Goal: Information Seeking & Learning: Learn about a topic

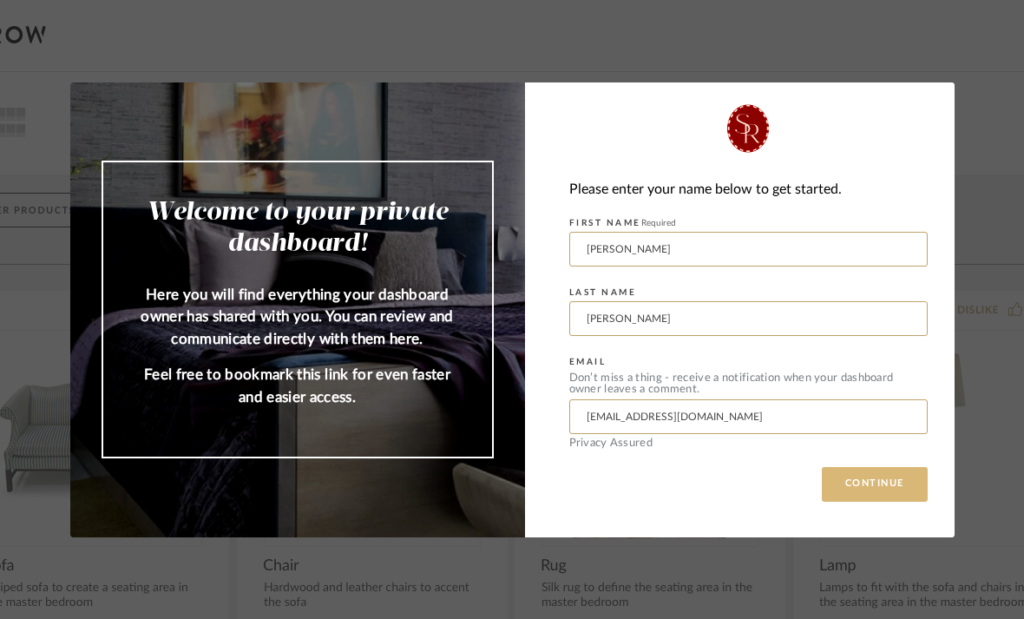
click at [858, 494] on button "CONTINUE" at bounding box center [875, 484] width 106 height 35
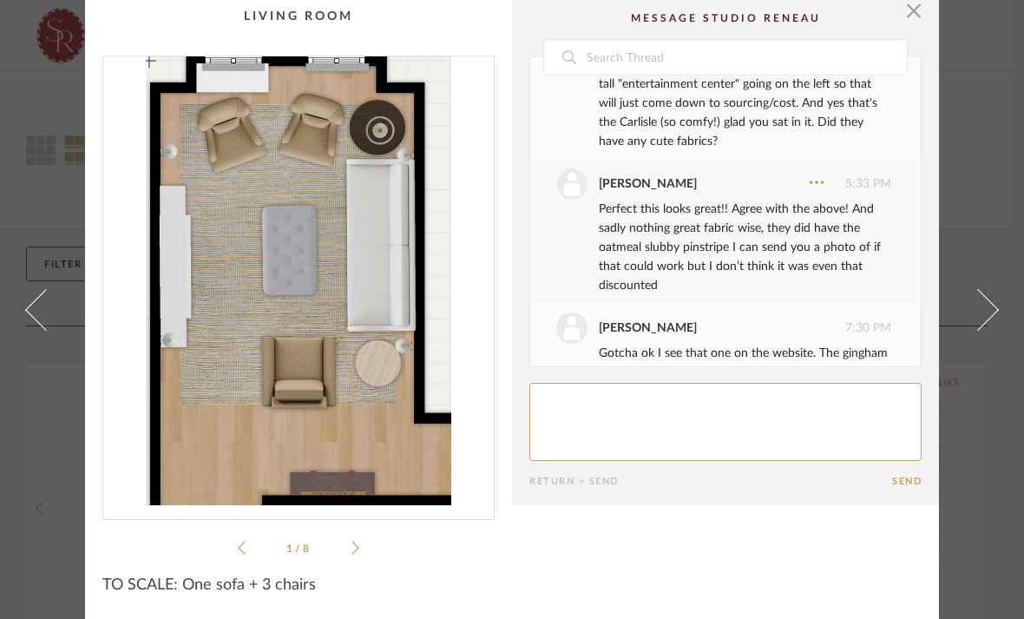
scroll to position [7, 0]
click at [917, 21] on span "button" at bounding box center [914, 10] width 35 height 35
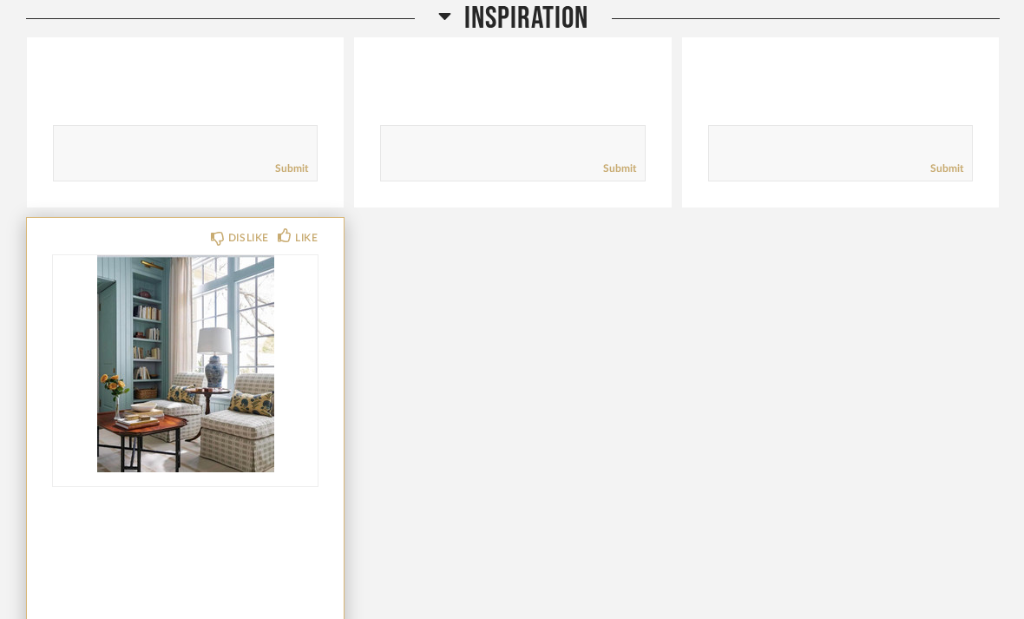
scroll to position [858, 0]
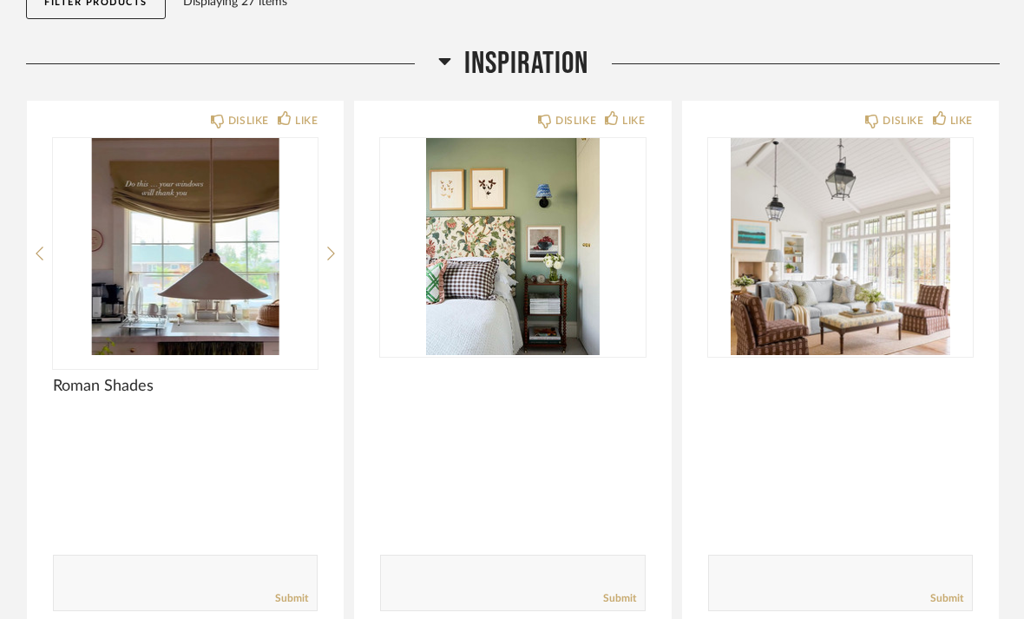
scroll to position [0, 0]
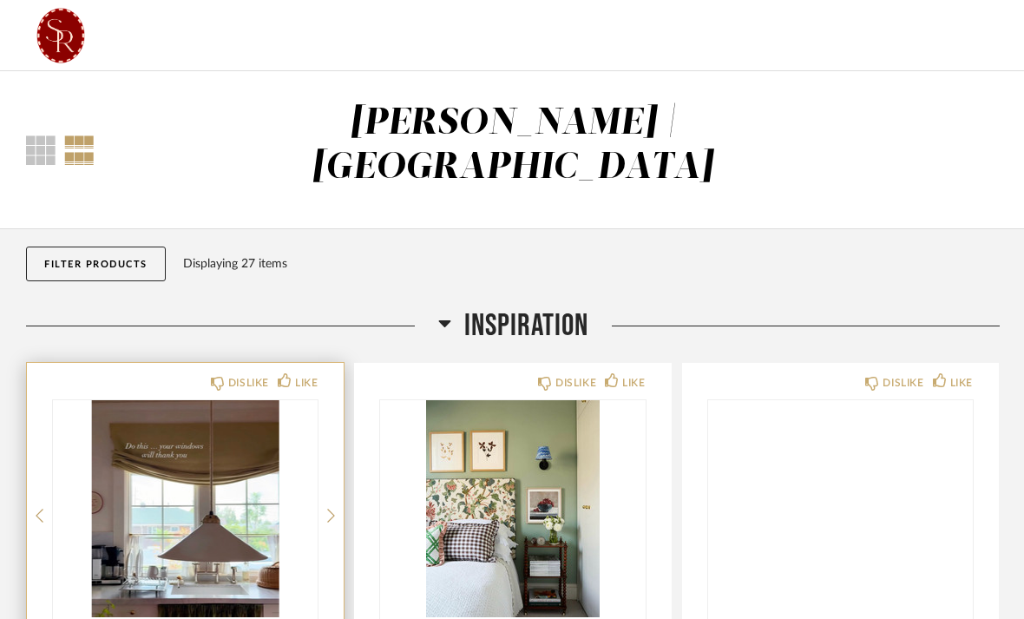
click at [239, 452] on img "0" at bounding box center [185, 508] width 265 height 217
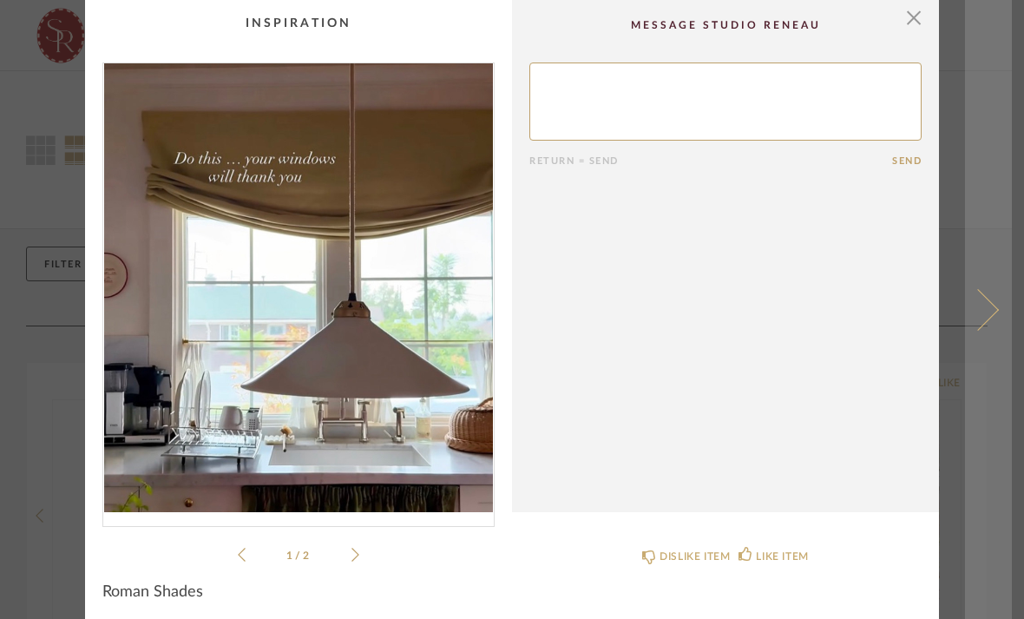
click at [995, 312] on span at bounding box center [978, 309] width 42 height 42
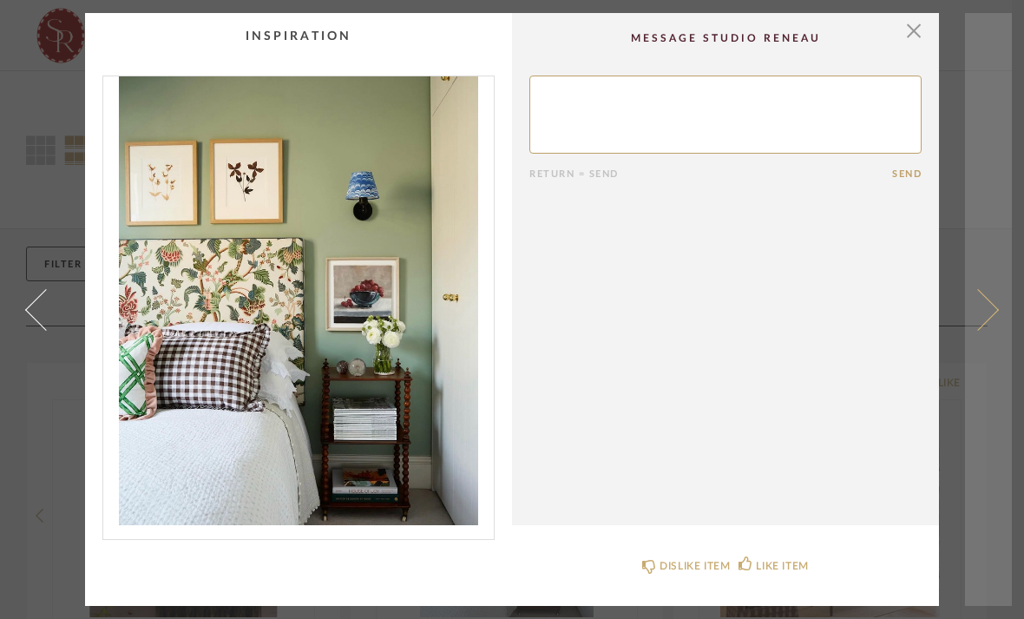
click at [979, 319] on span at bounding box center [978, 309] width 42 height 42
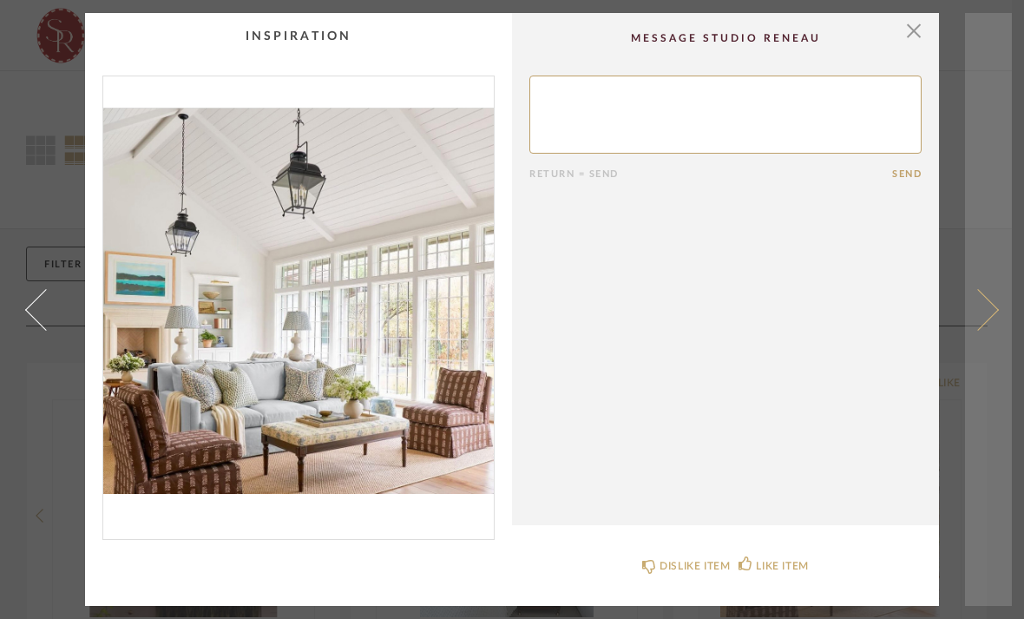
click at [978, 324] on span at bounding box center [978, 309] width 42 height 42
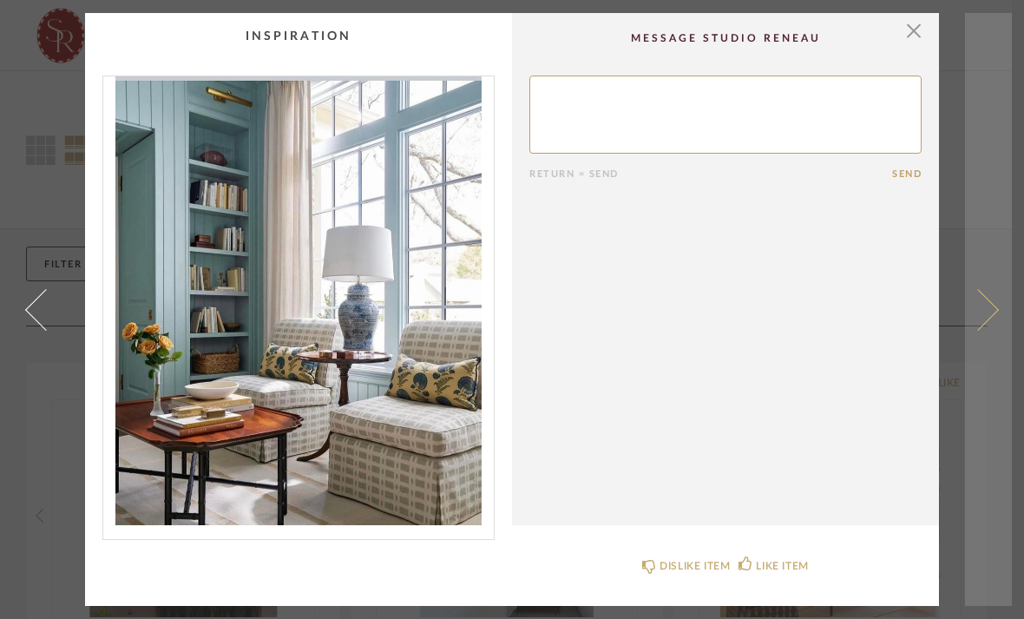
click at [979, 324] on span at bounding box center [978, 309] width 42 height 42
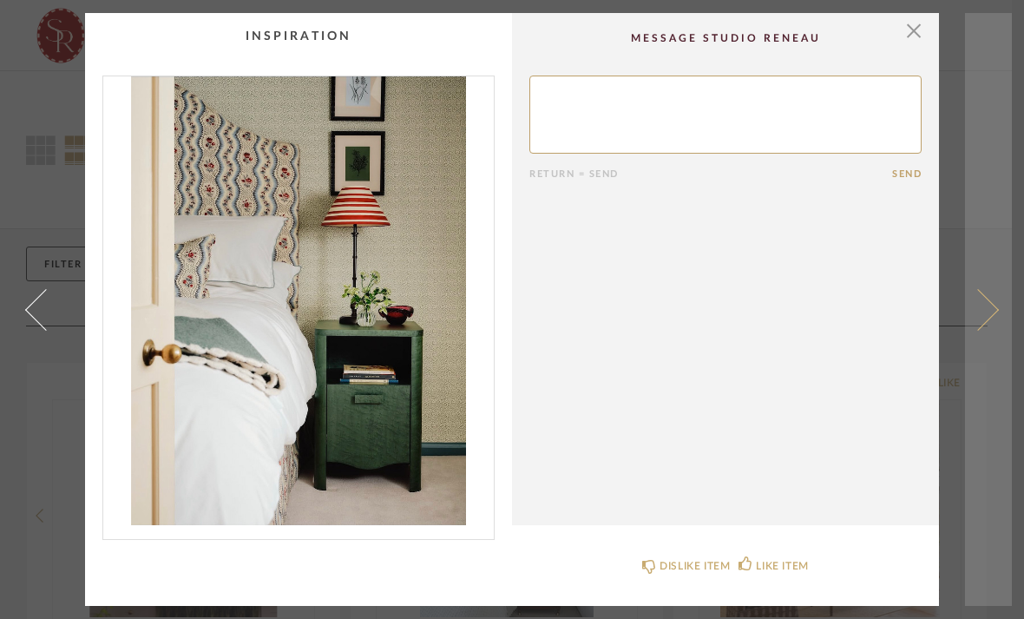
click at [967, 332] on link at bounding box center [988, 309] width 47 height 593
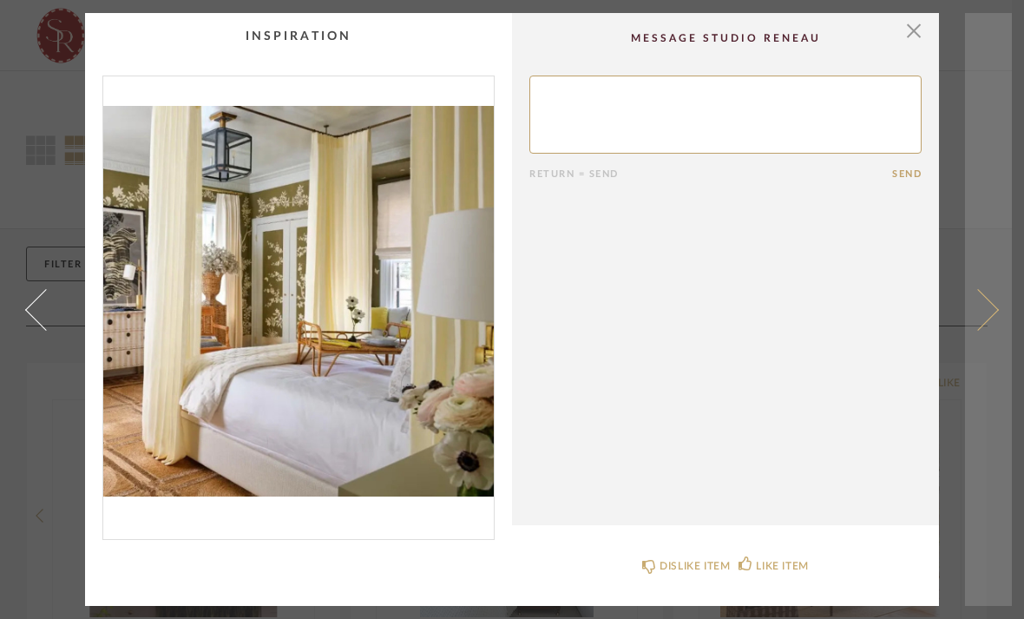
click at [967, 334] on link at bounding box center [988, 309] width 47 height 593
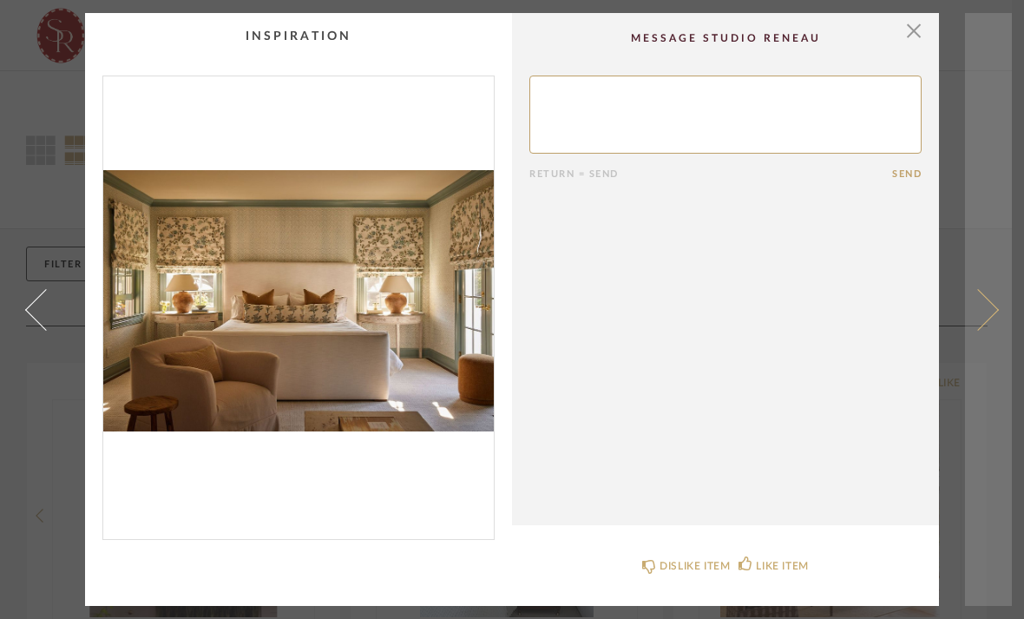
click at [987, 318] on span at bounding box center [978, 309] width 42 height 42
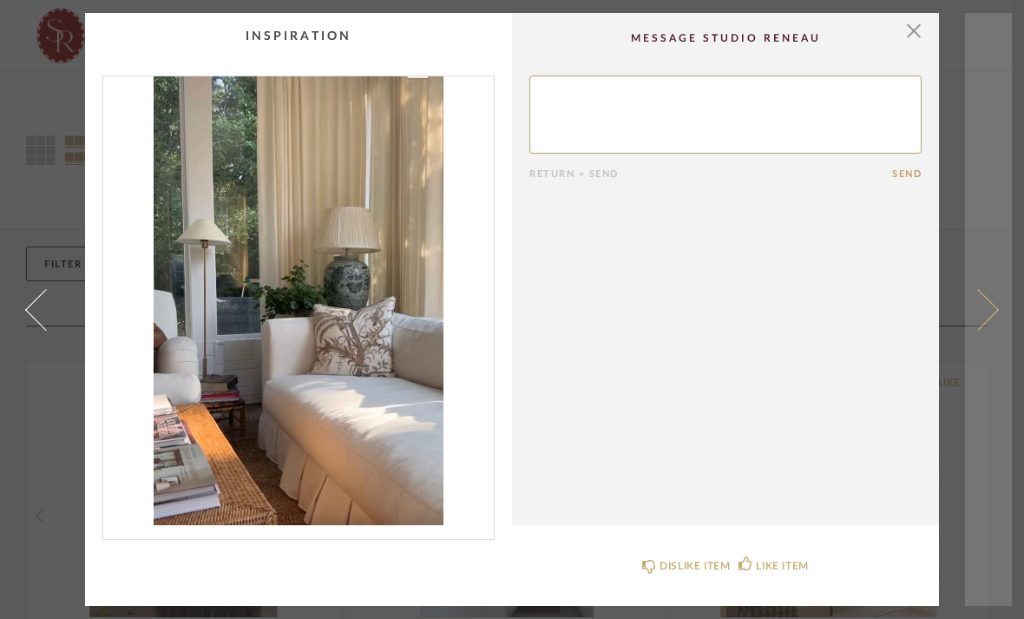
click at [983, 322] on span at bounding box center [978, 309] width 42 height 42
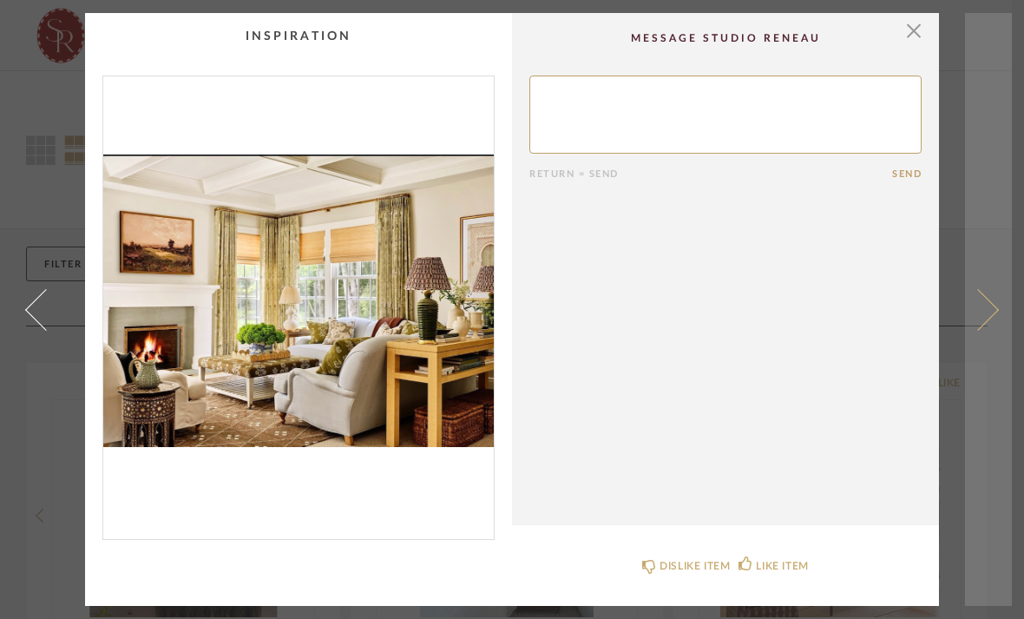
click at [983, 322] on span at bounding box center [978, 309] width 42 height 42
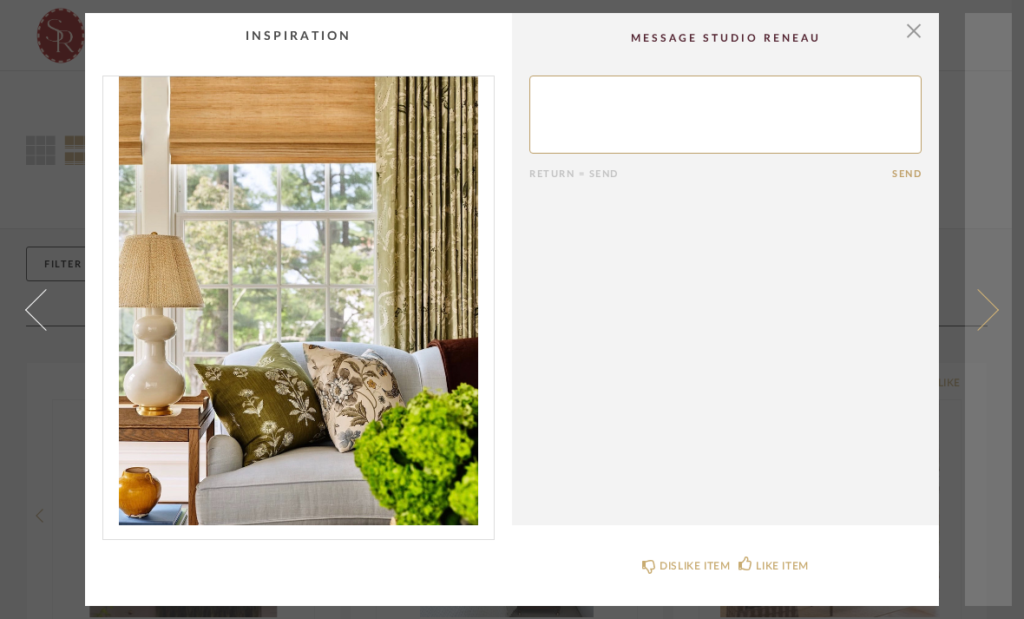
click at [981, 322] on span at bounding box center [978, 309] width 42 height 42
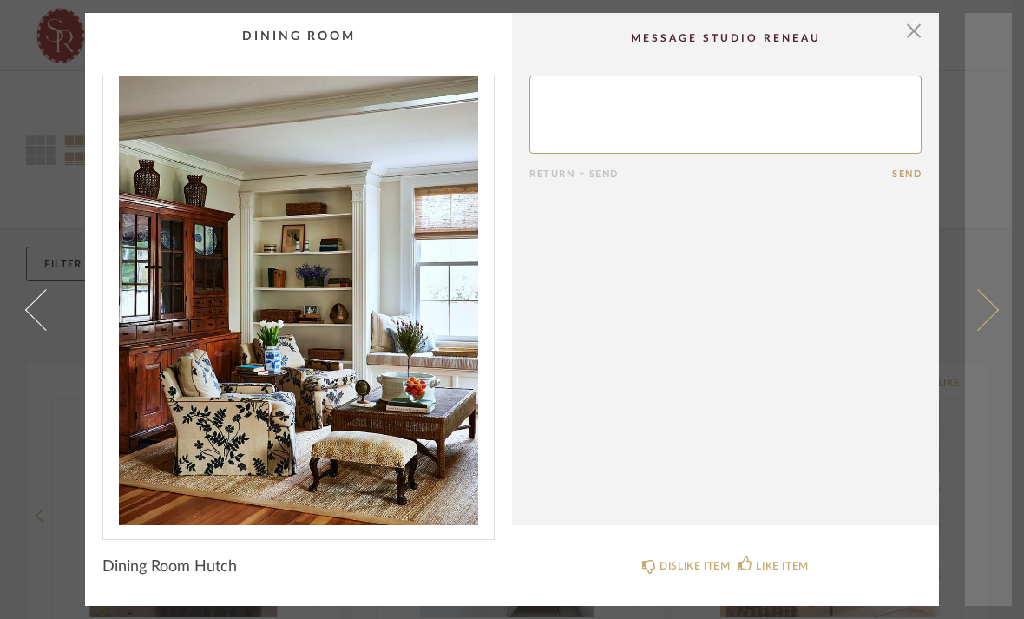
click at [978, 322] on span at bounding box center [978, 309] width 42 height 42
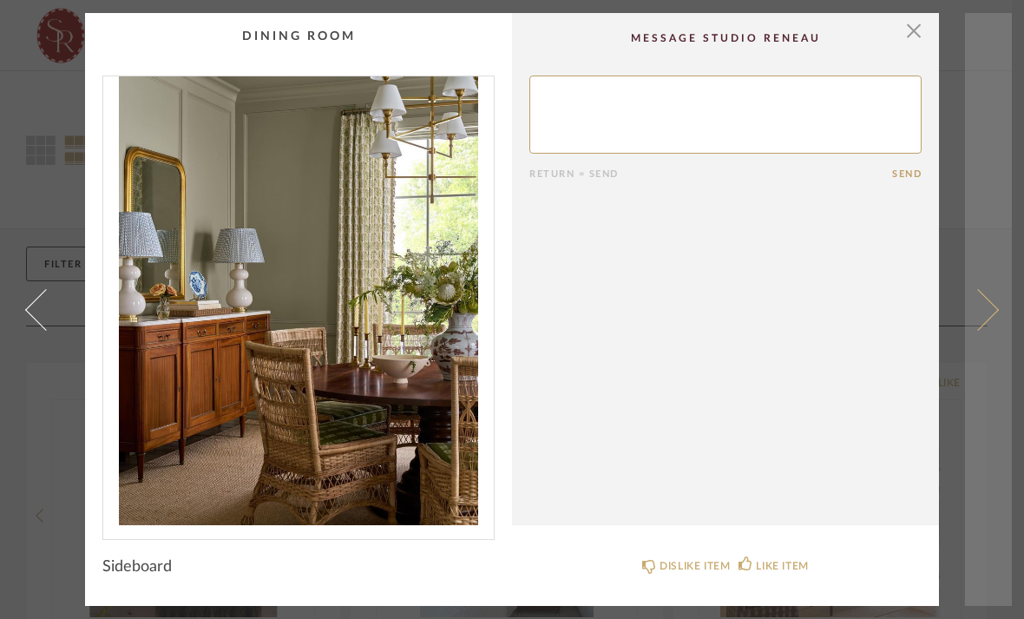
click at [977, 322] on span at bounding box center [978, 309] width 42 height 42
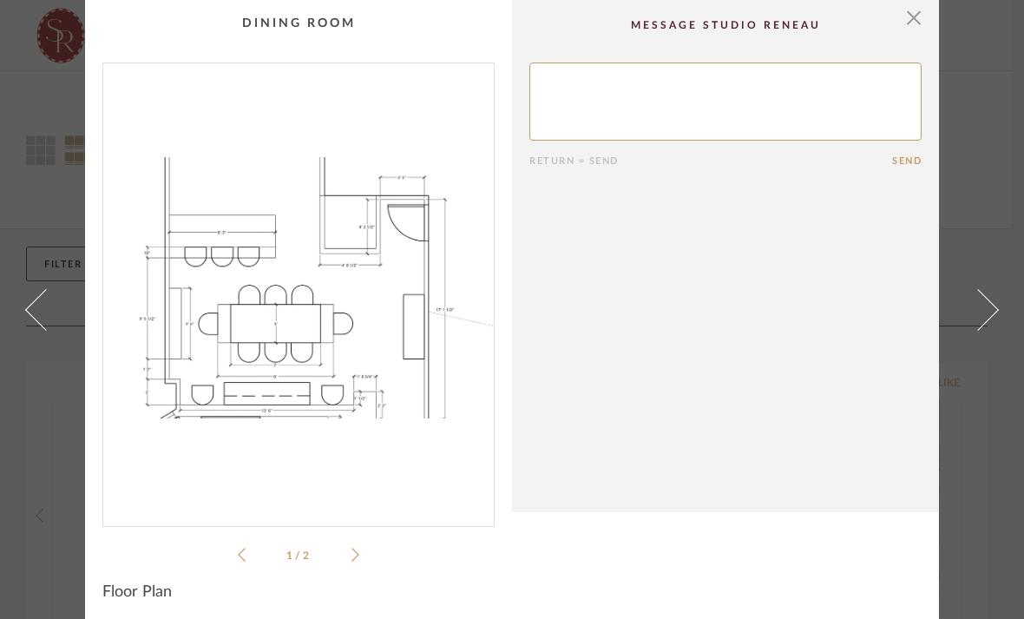
click at [360, 548] on div "[PERSON_NAME]...esidence.pdf [PERSON_NAME]...esidence.pdf 1 / 2" at bounding box center [298, 313] width 392 height 503
click at [357, 553] on icon at bounding box center [356, 555] width 8 height 14
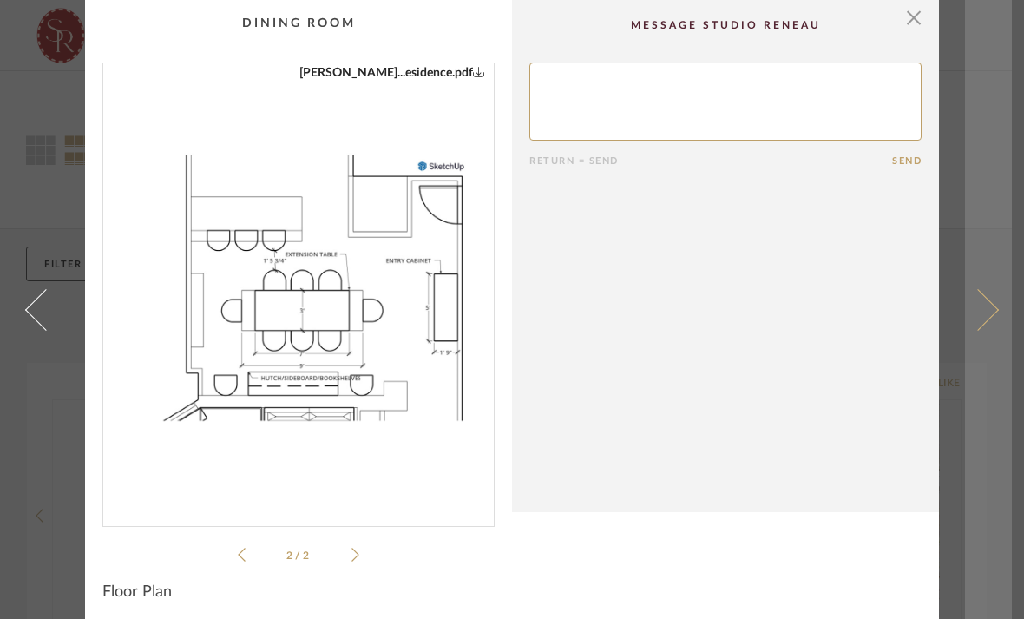
click at [987, 318] on span at bounding box center [978, 309] width 42 height 42
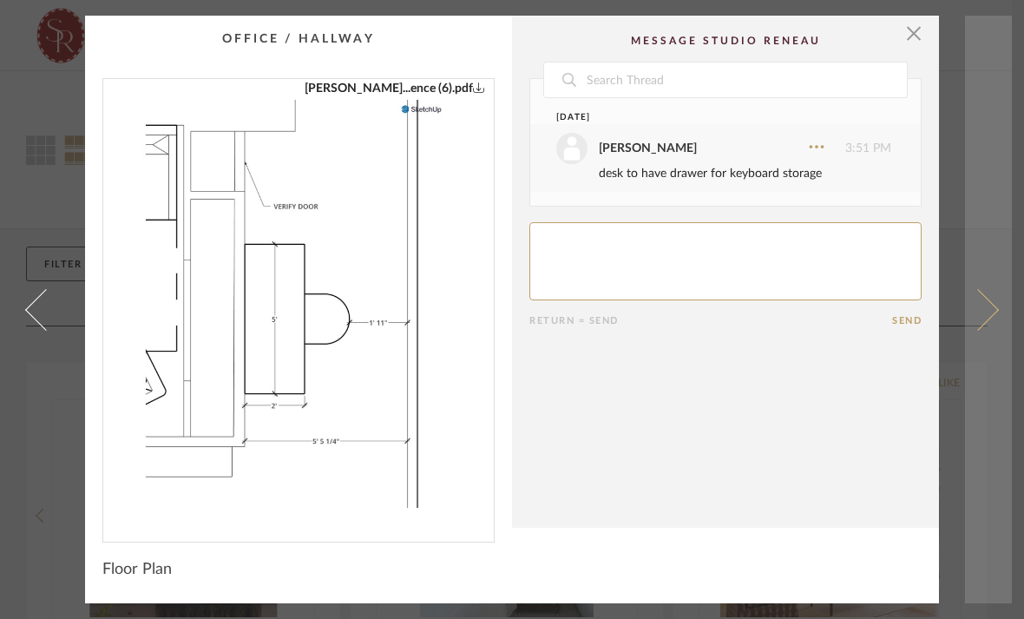
click at [978, 335] on link at bounding box center [988, 310] width 47 height 588
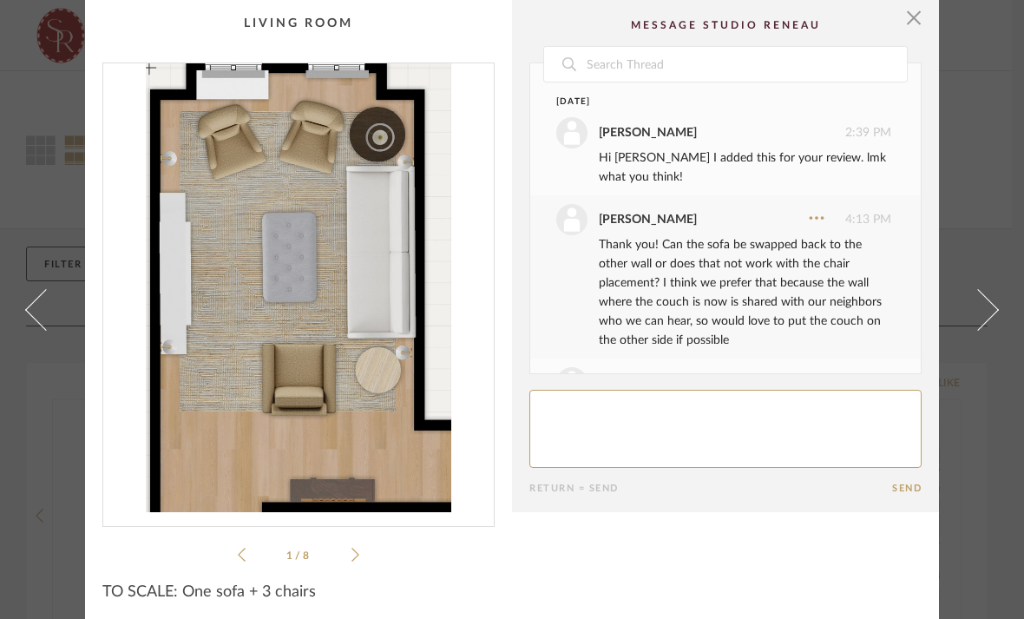
scroll to position [834, 0]
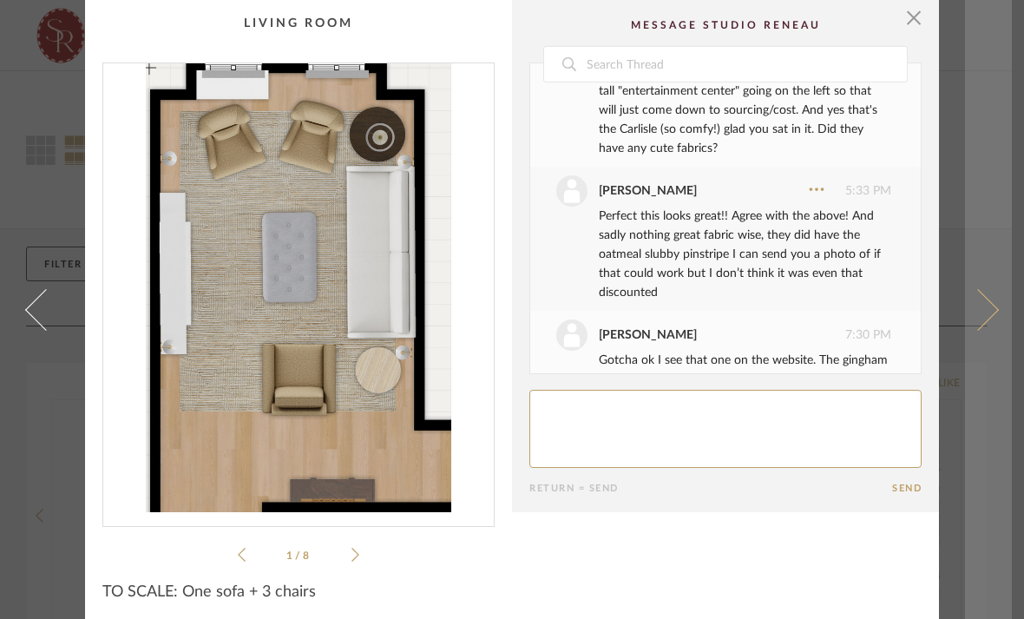
click at [977, 327] on span at bounding box center [978, 309] width 42 height 42
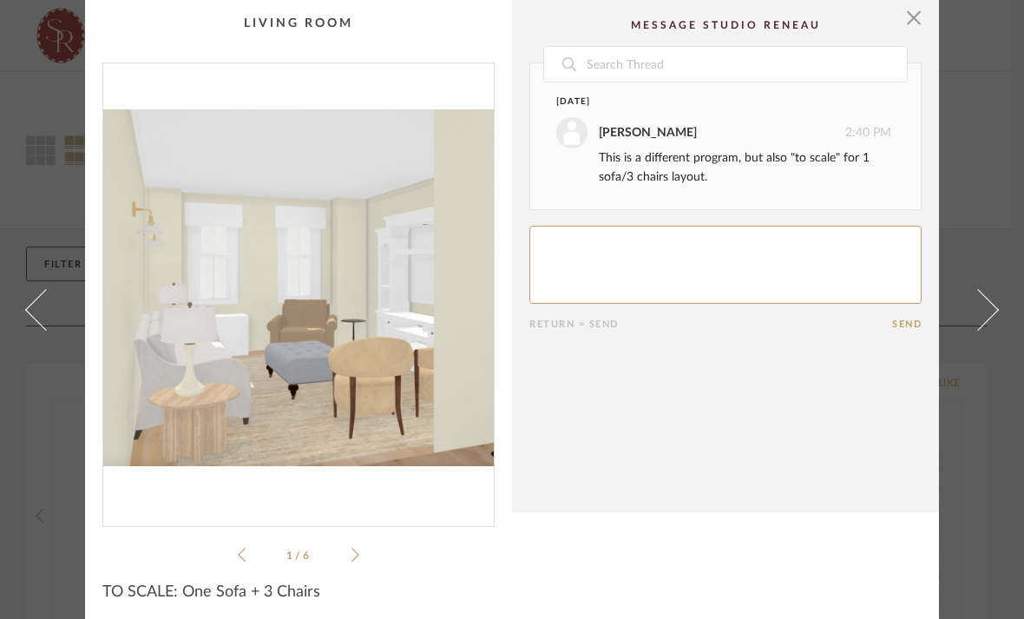
click at [961, 339] on div "× 1 / 6 Date [DATE] [PERSON_NAME] 2:40 PM This is a different program, but also…" at bounding box center [512, 313] width 1000 height 626
click at [357, 560] on icon at bounding box center [356, 555] width 8 height 16
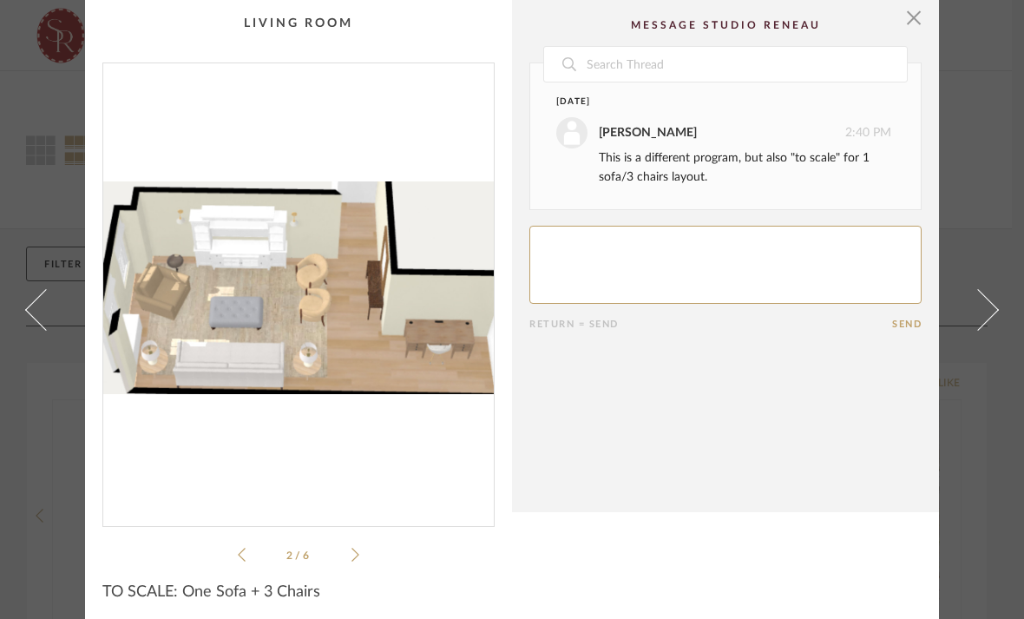
click at [372, 566] on cpp-summary-info "TO SCALE: One Sofa + 3 Chairs" at bounding box center [298, 586] width 427 height 43
click at [352, 562] on icon at bounding box center [356, 555] width 8 height 16
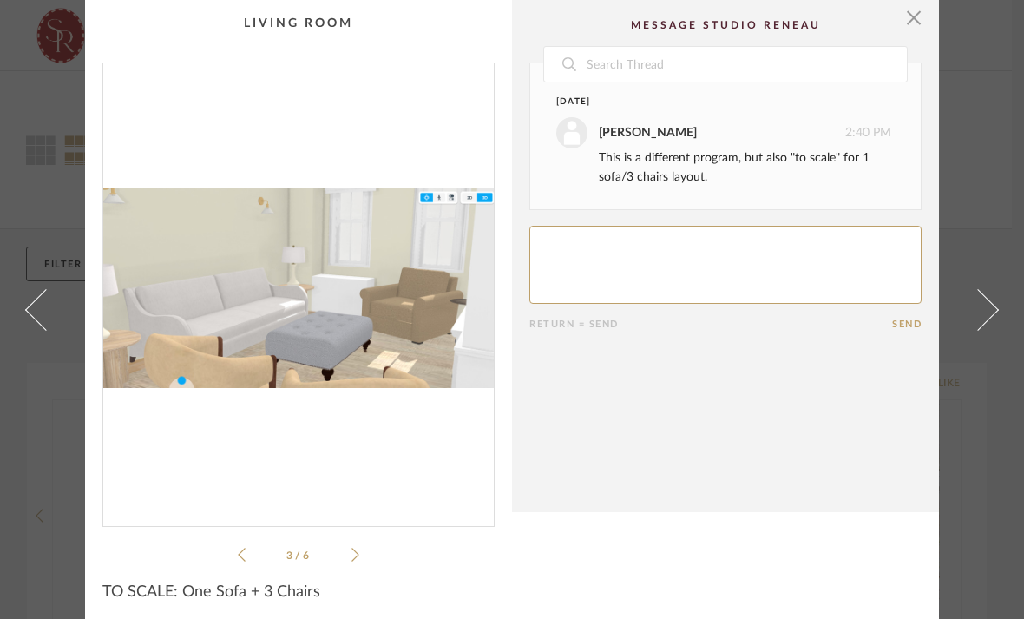
click at [356, 566] on cpp-summary-info "TO SCALE: One Sofa + 3 Chairs" at bounding box center [298, 586] width 427 height 43
click at [357, 556] on icon at bounding box center [356, 555] width 8 height 14
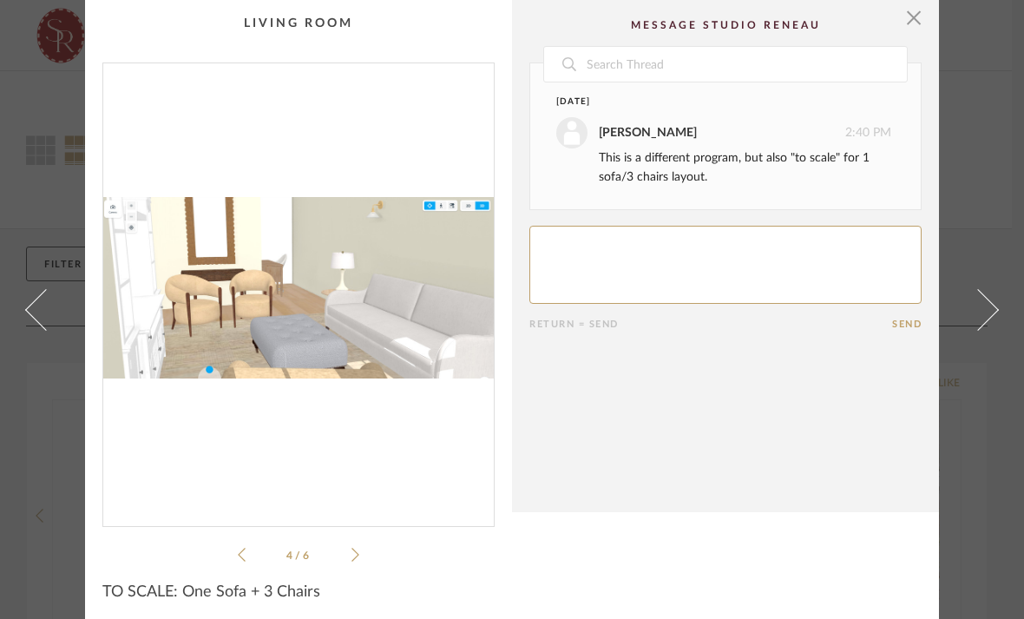
click at [378, 555] on div "4 / 6" at bounding box center [298, 313] width 392 height 503
click at [358, 554] on icon at bounding box center [356, 555] width 8 height 16
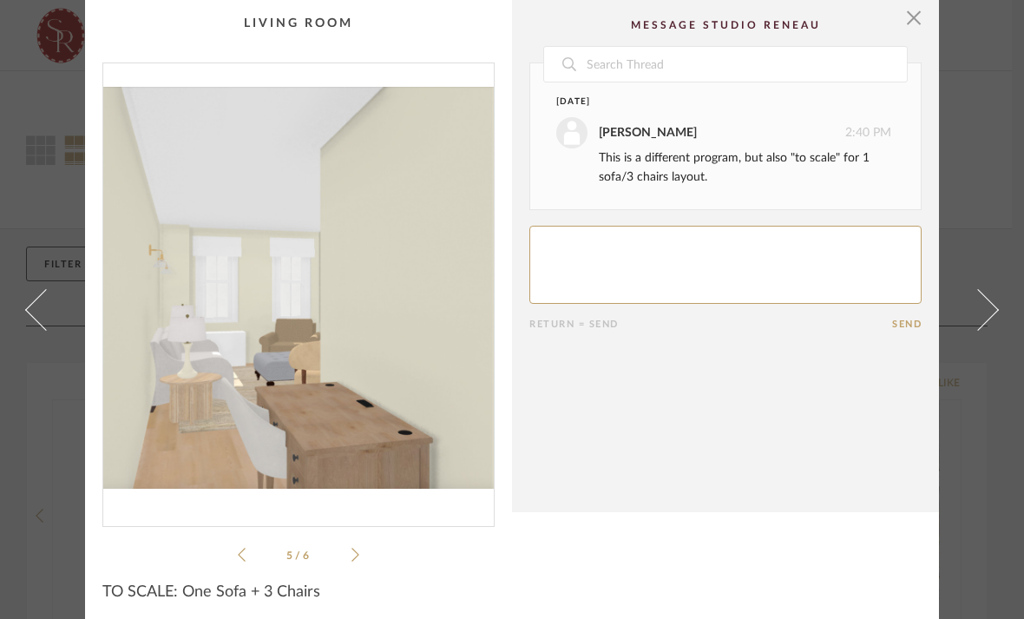
click at [367, 578] on cpp-summary-info "TO SCALE: One Sofa + 3 Chairs" at bounding box center [298, 586] width 427 height 43
click at [356, 568] on cpp-summary-info "TO SCALE: One Sofa + 3 Chairs" at bounding box center [298, 586] width 427 height 43
click at [345, 571] on cpp-summary-info "TO SCALE: One Sofa + 3 Chairs" at bounding box center [298, 586] width 427 height 43
click at [354, 556] on icon at bounding box center [356, 555] width 8 height 16
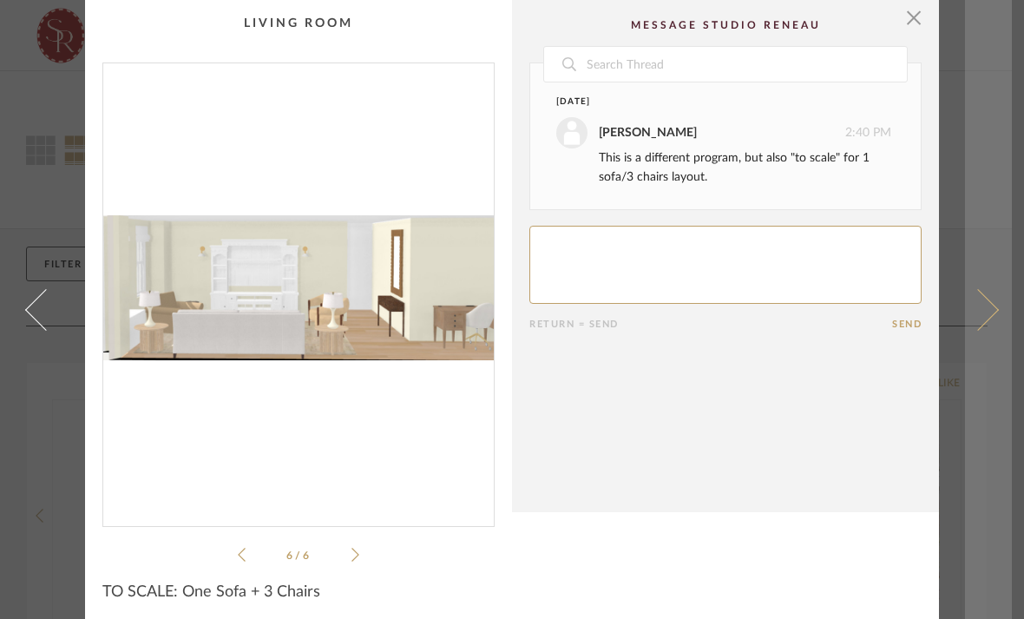
click at [988, 327] on link at bounding box center [988, 309] width 47 height 619
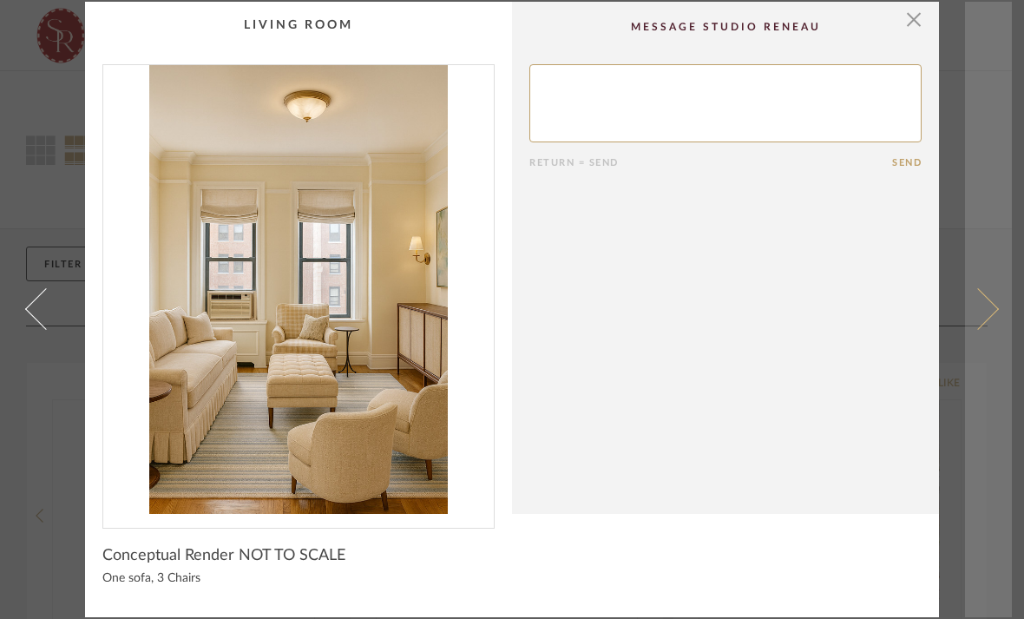
click at [991, 297] on link at bounding box center [988, 309] width 47 height 615
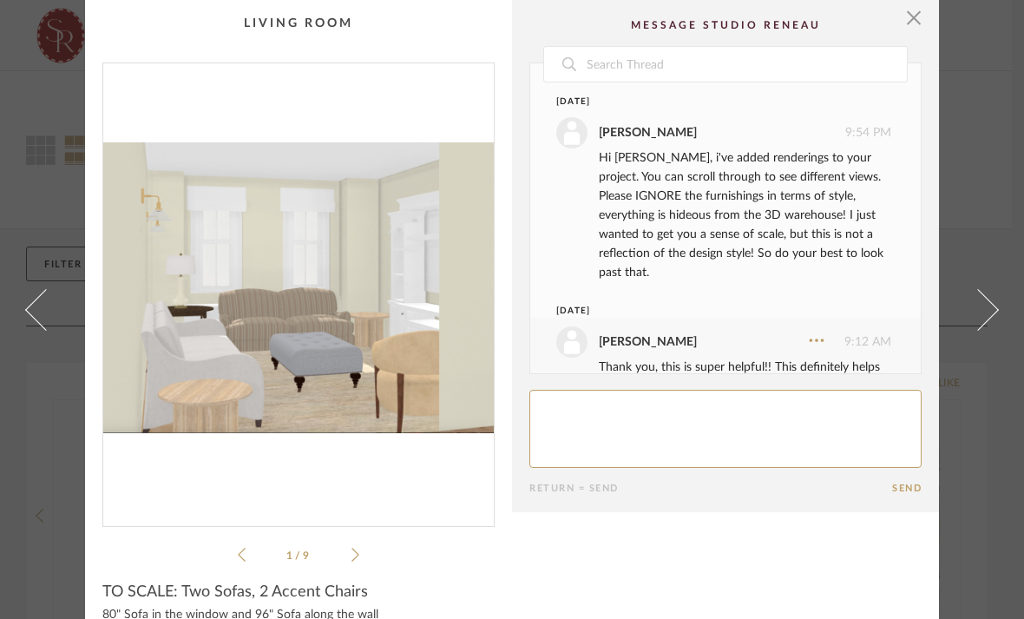
scroll to position [235, 0]
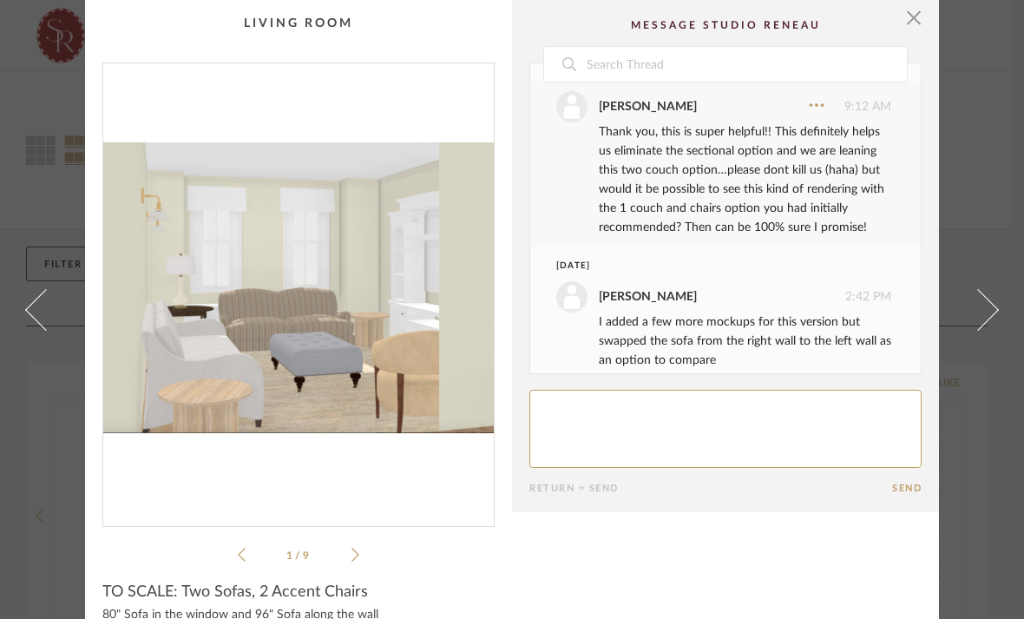
click at [369, 545] on div "1 / 9" at bounding box center [298, 313] width 392 height 503
click at [358, 550] on icon at bounding box center [356, 555] width 8 height 16
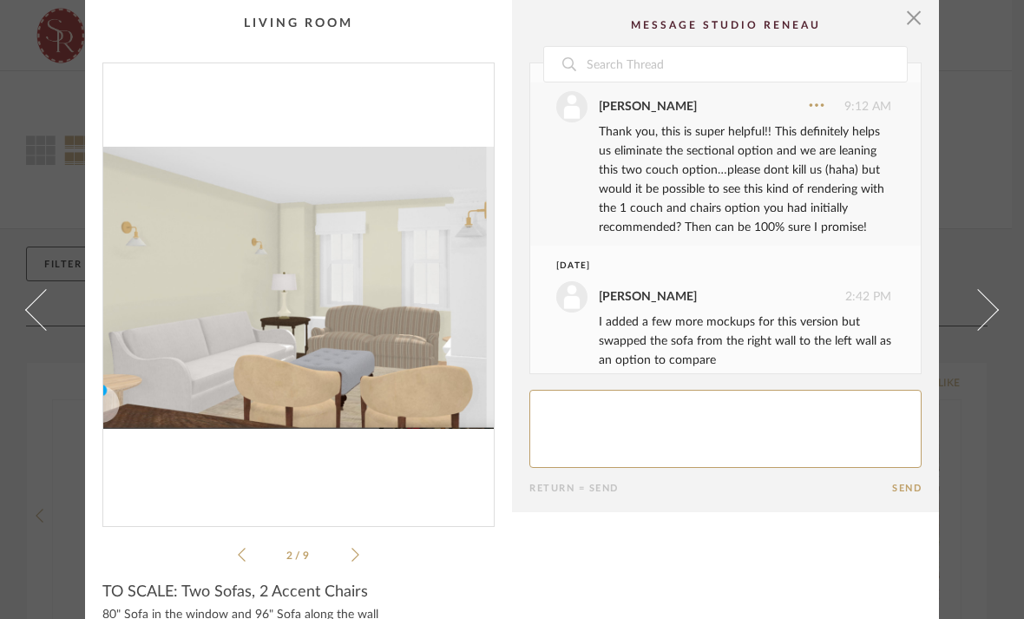
click at [358, 558] on icon at bounding box center [356, 555] width 8 height 16
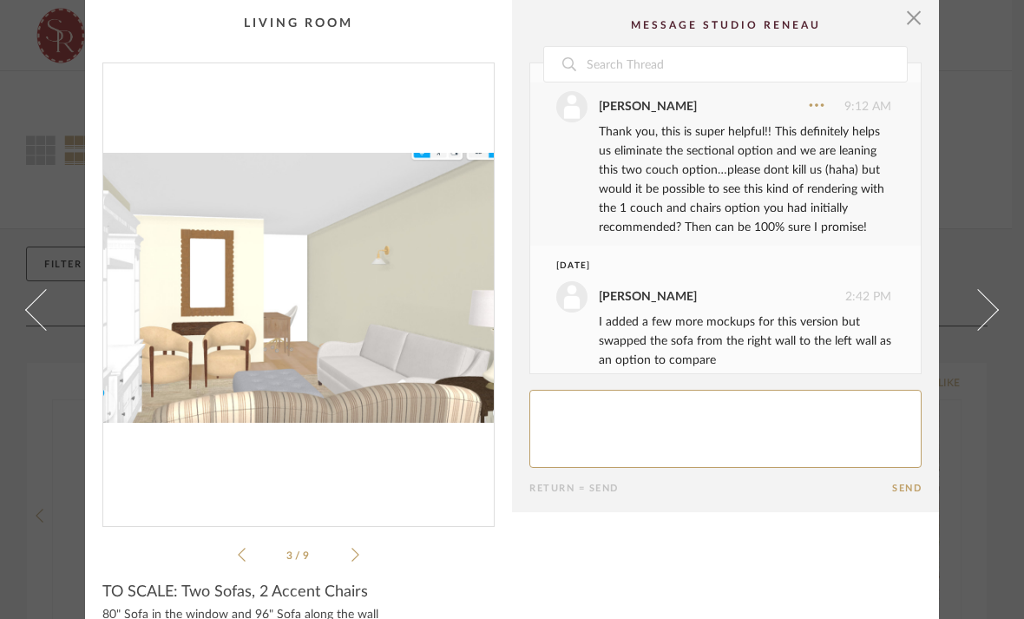
click at [358, 547] on icon at bounding box center [356, 555] width 8 height 16
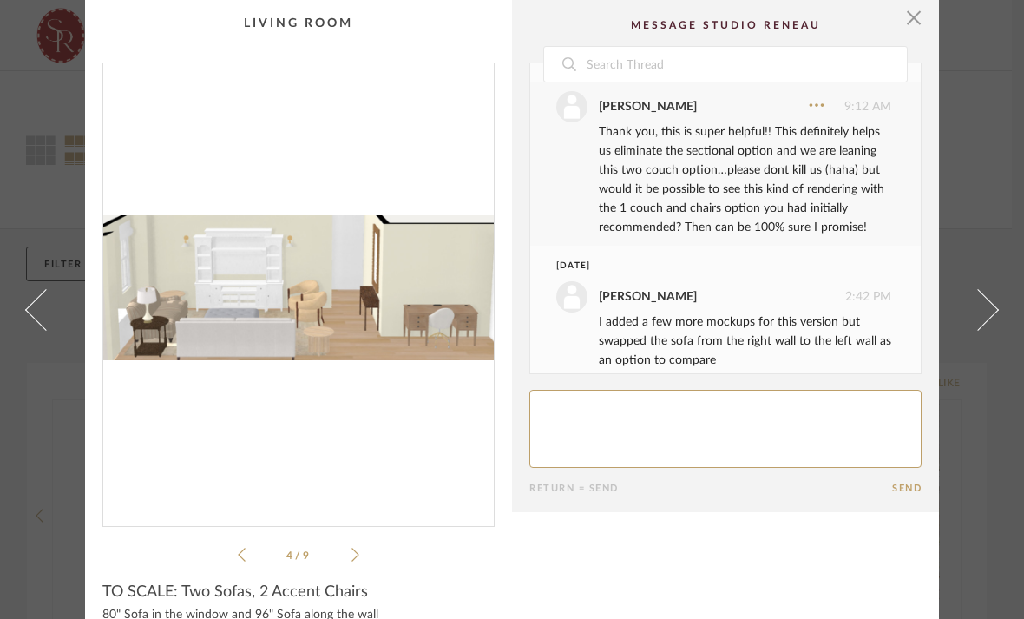
click at [372, 563] on div "4 / 9" at bounding box center [298, 313] width 392 height 503
click at [357, 549] on icon at bounding box center [356, 555] width 8 height 16
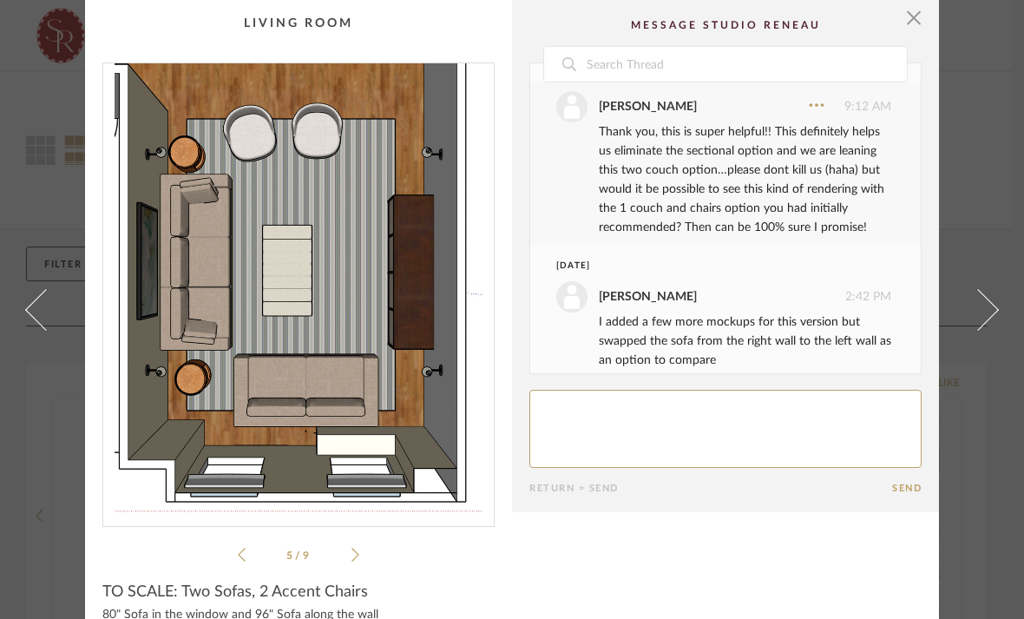
click at [357, 553] on icon at bounding box center [356, 555] width 8 height 14
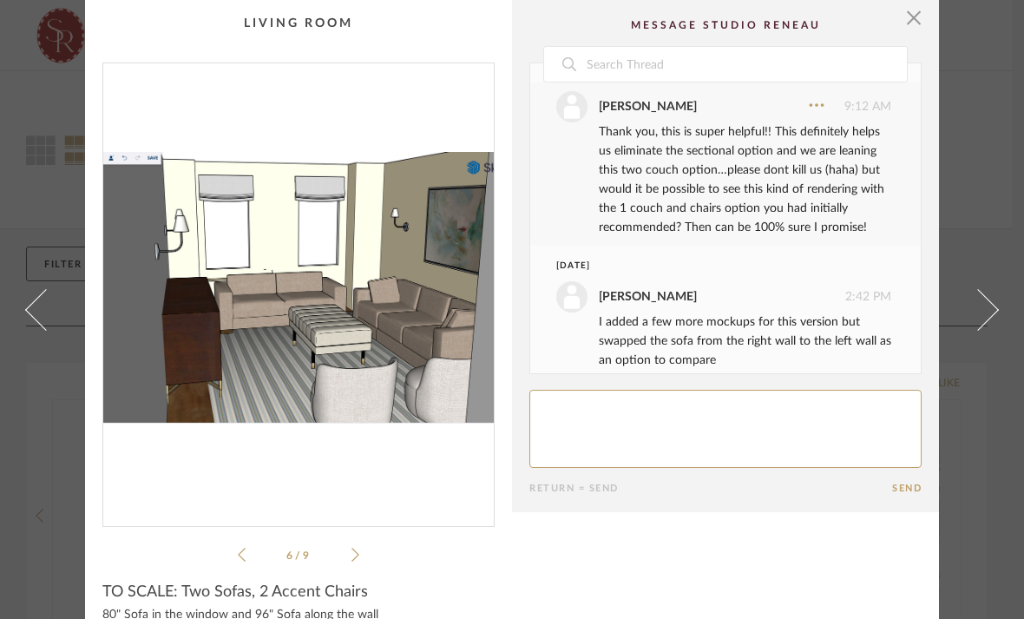
click at [358, 561] on icon at bounding box center [356, 555] width 8 height 16
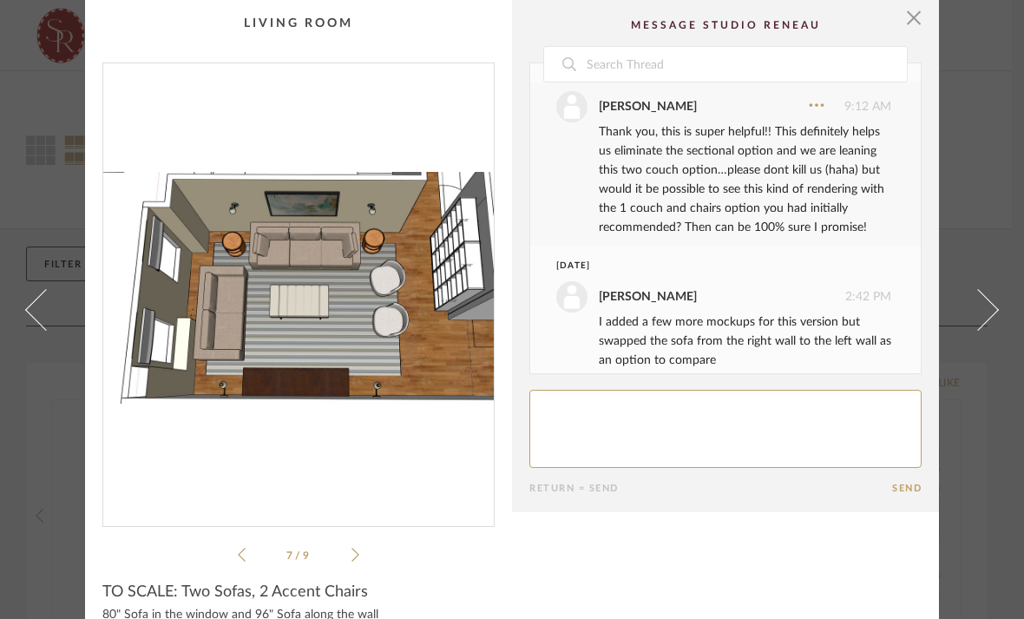
click at [353, 551] on icon at bounding box center [356, 555] width 8 height 16
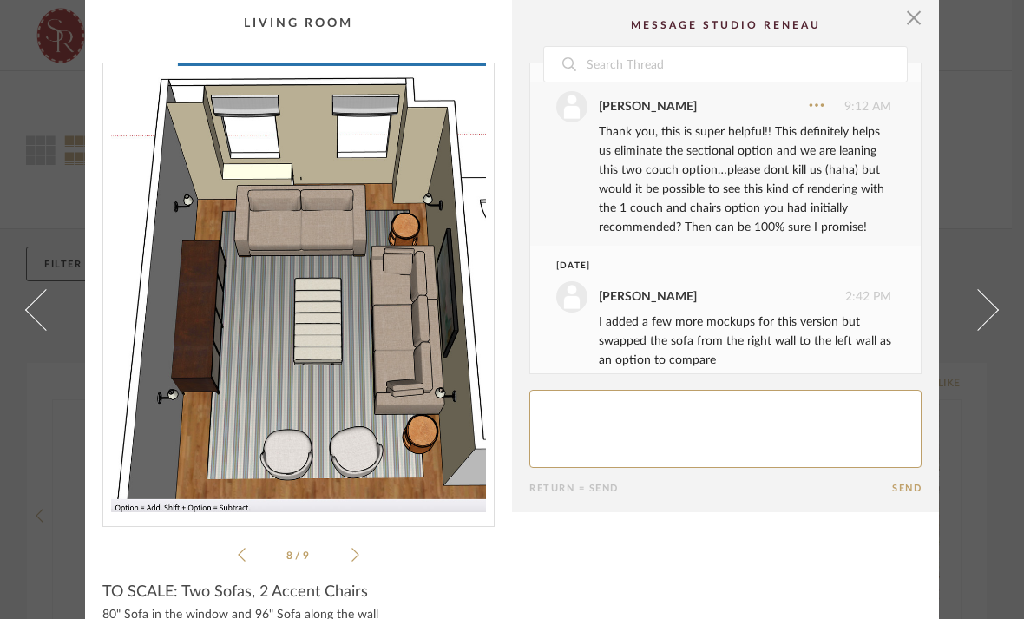
click at [362, 573] on cpp-summary-info "TO SCALE: Two Sofas, 2 Accent Chairs 80" Sofa in the window and 96" Sofa along …" at bounding box center [298, 600] width 427 height 71
click at [357, 558] on icon at bounding box center [356, 555] width 8 height 16
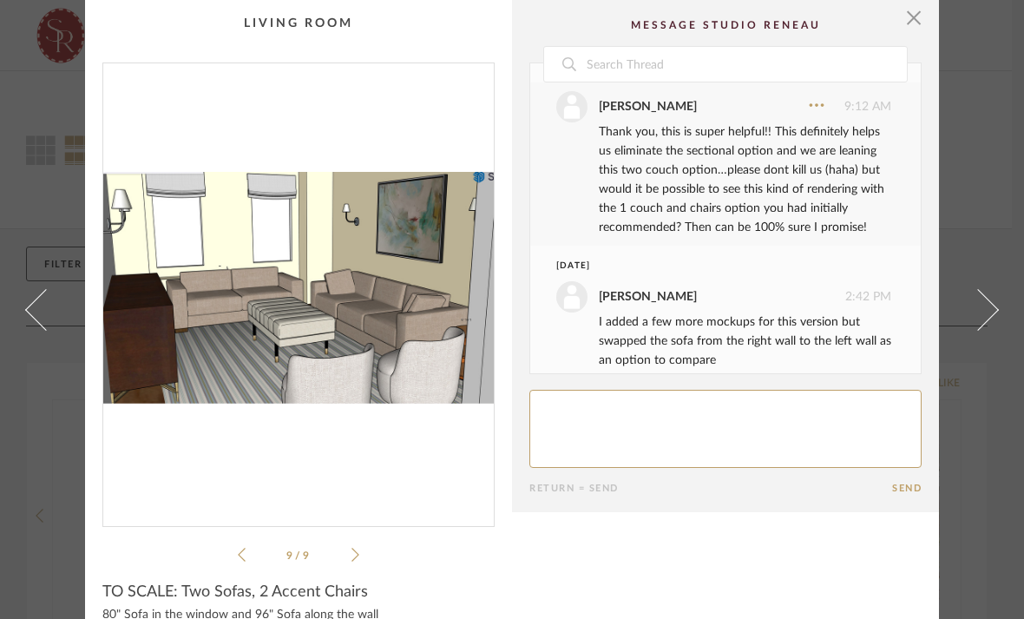
click at [358, 556] on icon at bounding box center [356, 555] width 8 height 16
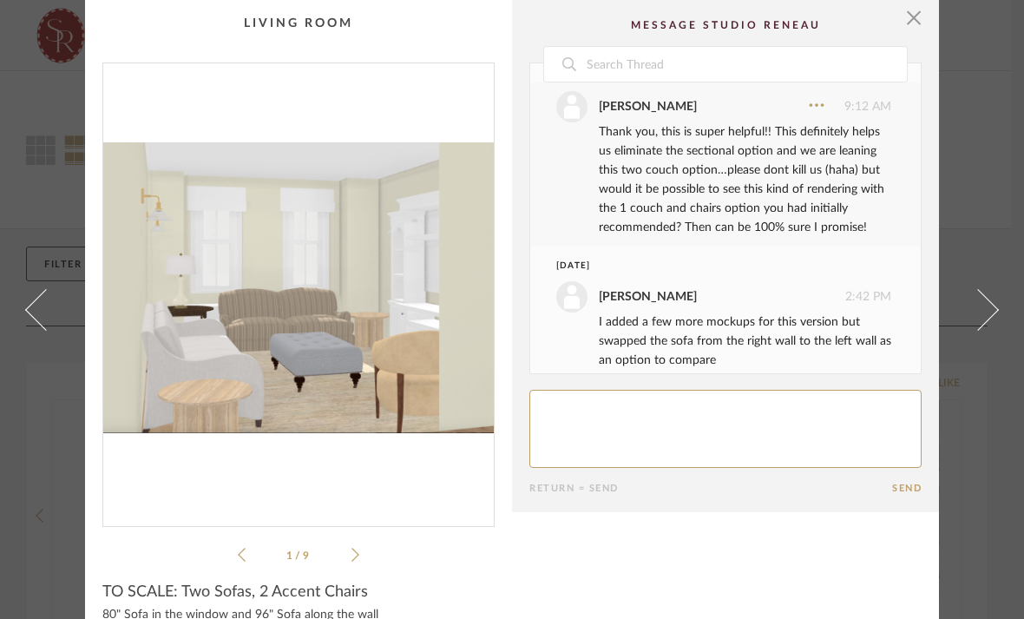
click at [356, 549] on icon at bounding box center [356, 555] width 8 height 16
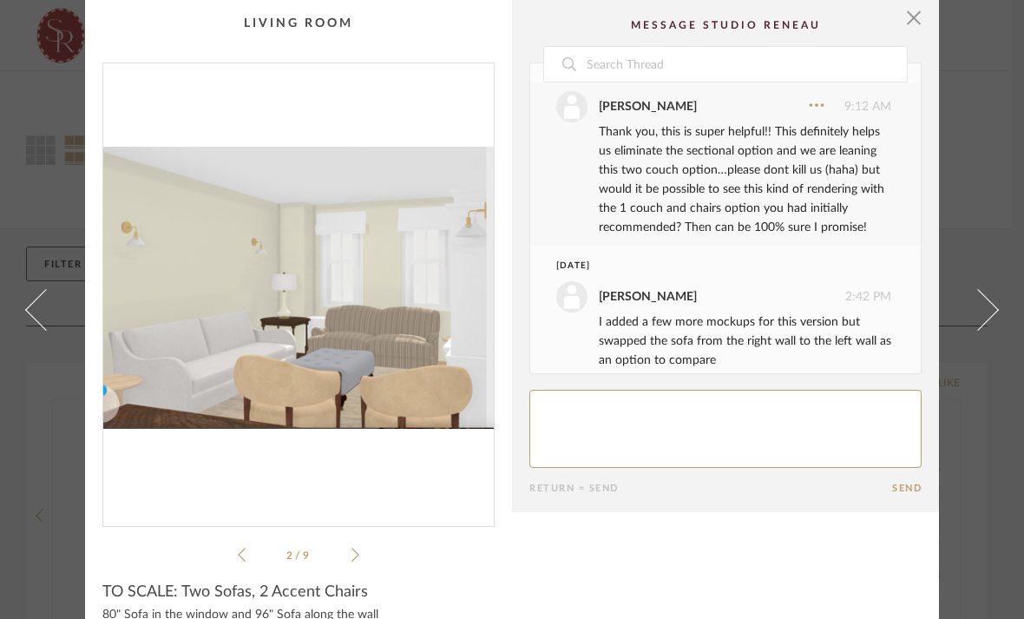
click at [358, 554] on icon at bounding box center [356, 555] width 8 height 16
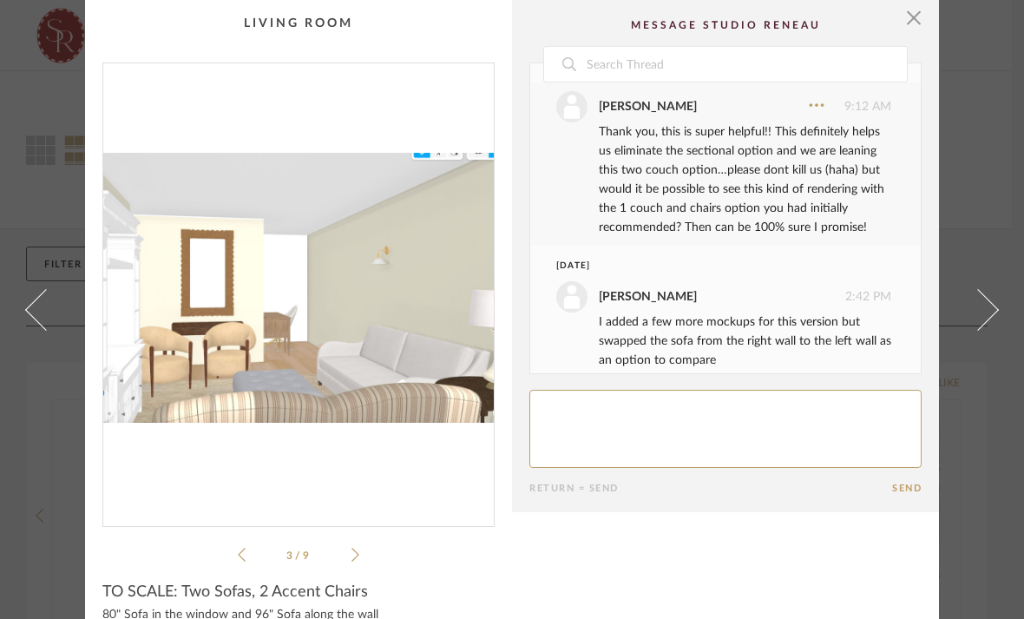
click at [365, 555] on div "3 / 9" at bounding box center [298, 313] width 392 height 503
click at [363, 549] on div "3 / 9" at bounding box center [298, 313] width 392 height 503
click at [915, 20] on span "button" at bounding box center [914, 17] width 35 height 35
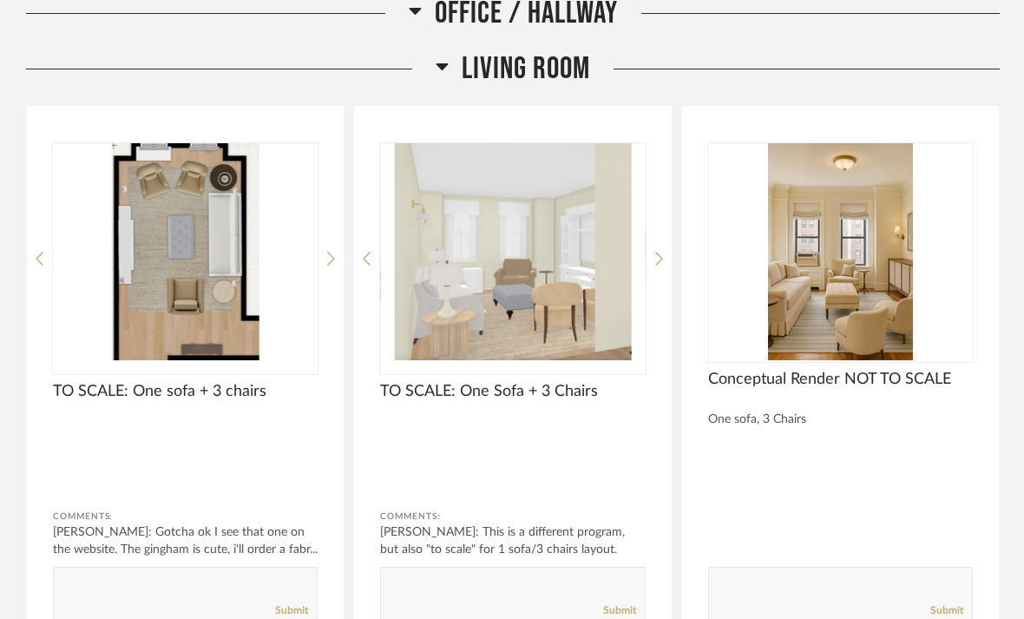
scroll to position [3878, 0]
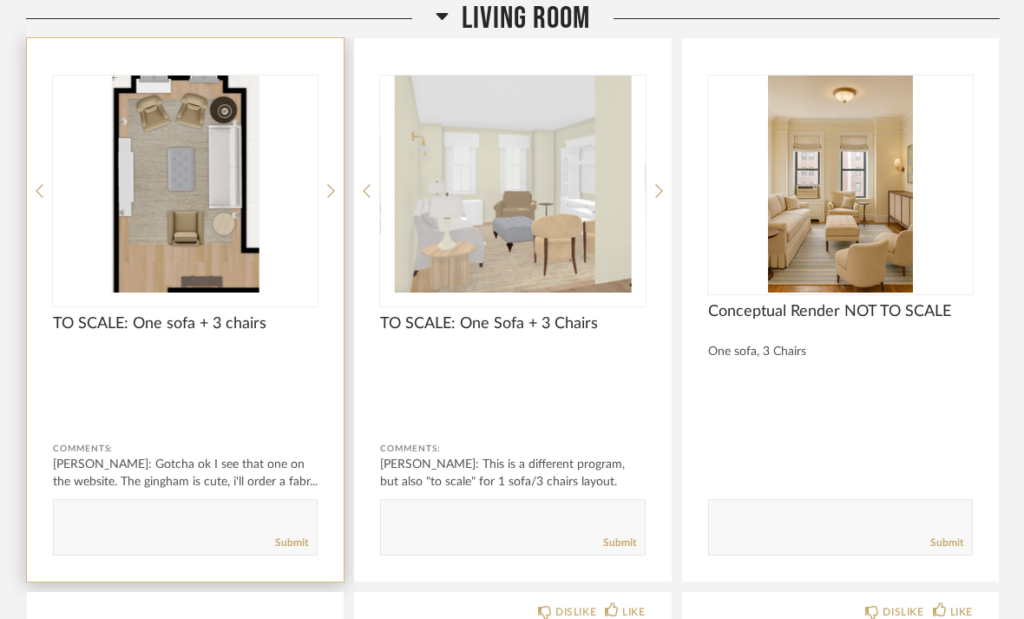
click at [184, 217] on img "0" at bounding box center [185, 184] width 265 height 217
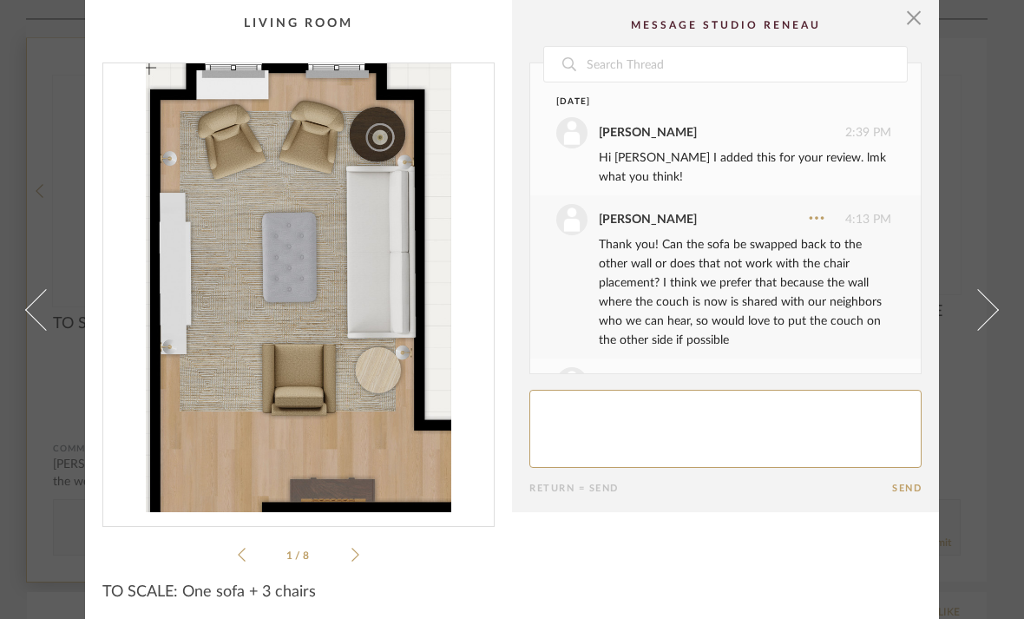
scroll to position [834, 0]
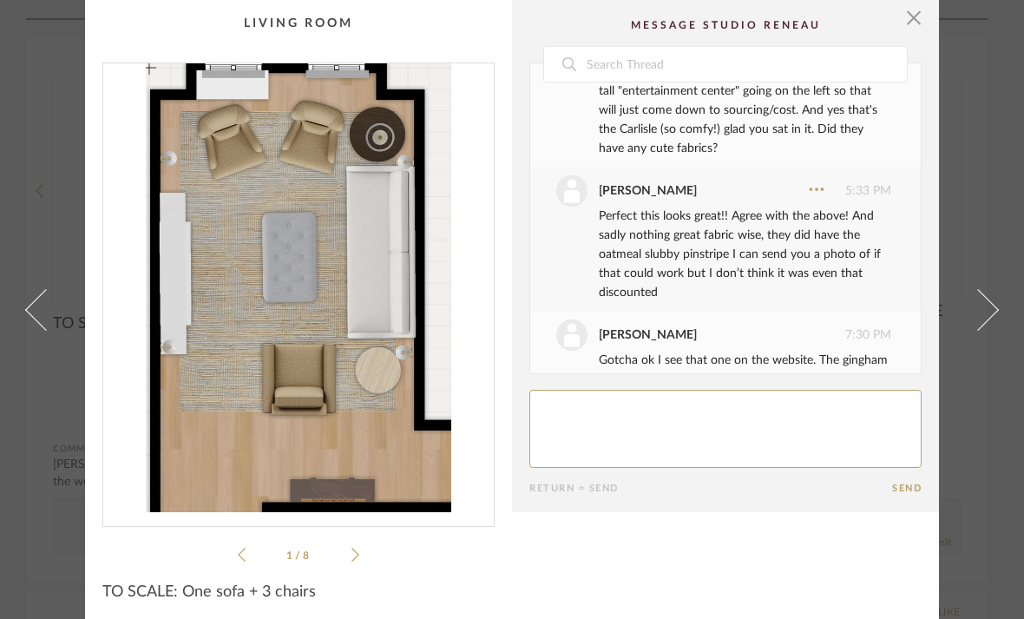
click at [353, 560] on icon at bounding box center [356, 555] width 8 height 14
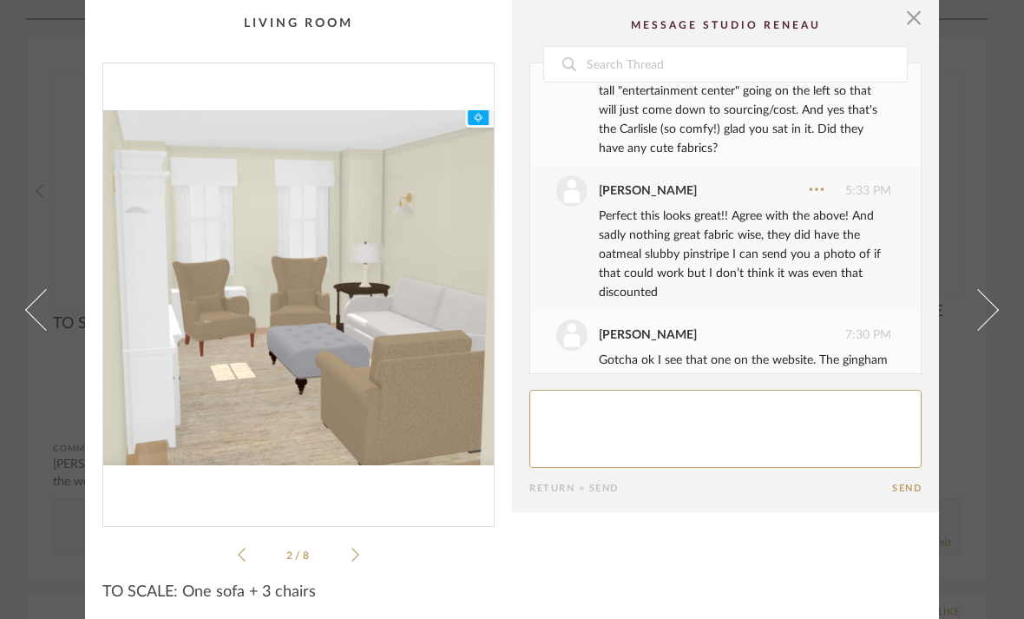
click at [249, 537] on div "2 / 8" at bounding box center [298, 313] width 392 height 503
click at [243, 555] on icon at bounding box center [242, 555] width 8 height 16
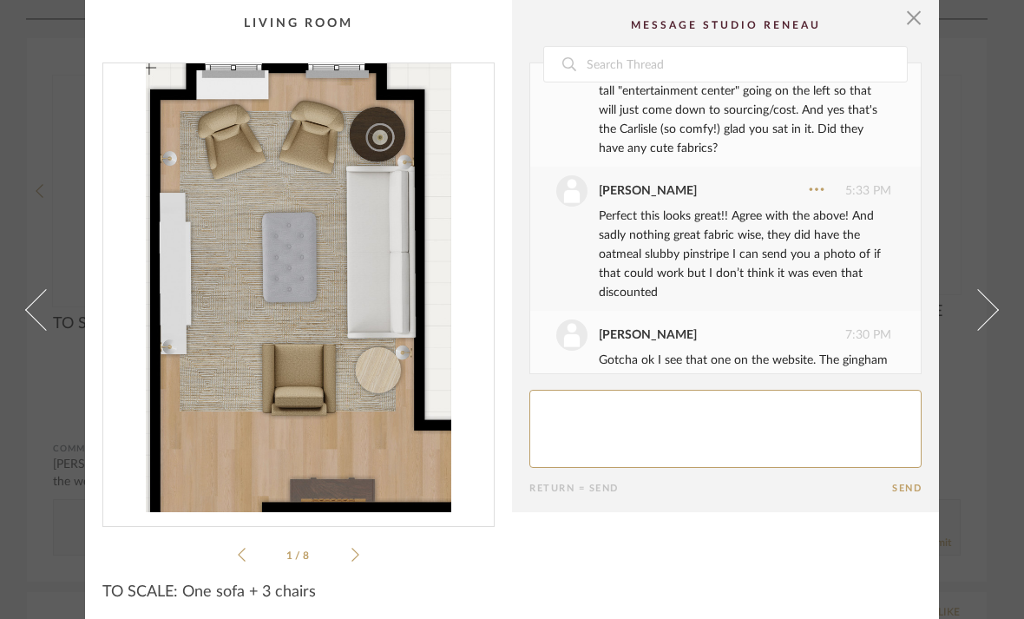
click at [361, 590] on div "TO SCALE: One sofa + 3 chairs" at bounding box center [298, 591] width 392 height 19
click at [355, 556] on icon at bounding box center [356, 555] width 8 height 16
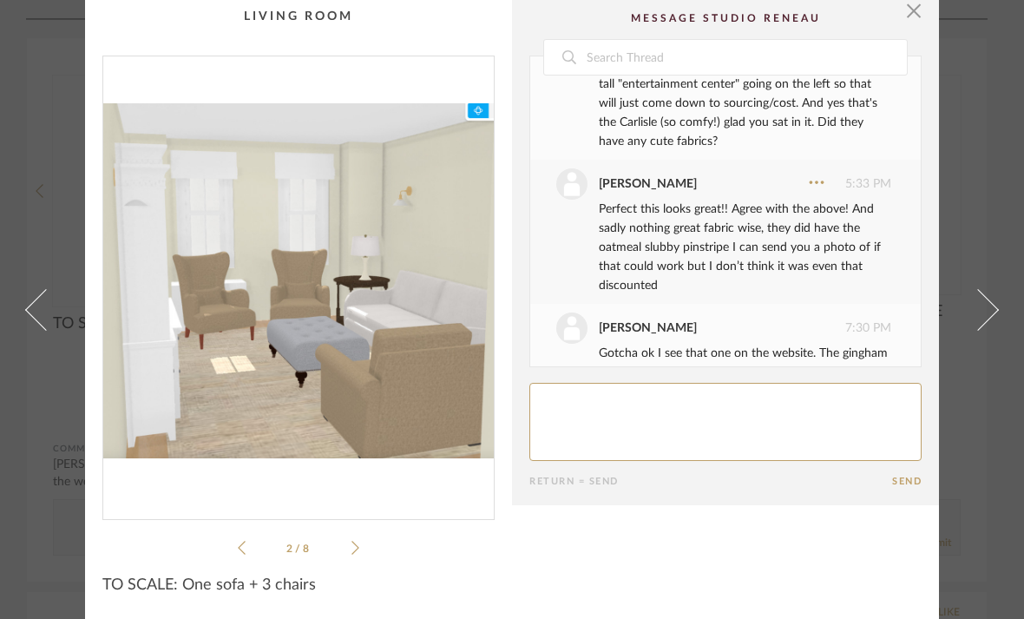
scroll to position [7, 0]
click at [244, 553] on icon at bounding box center [242, 548] width 8 height 14
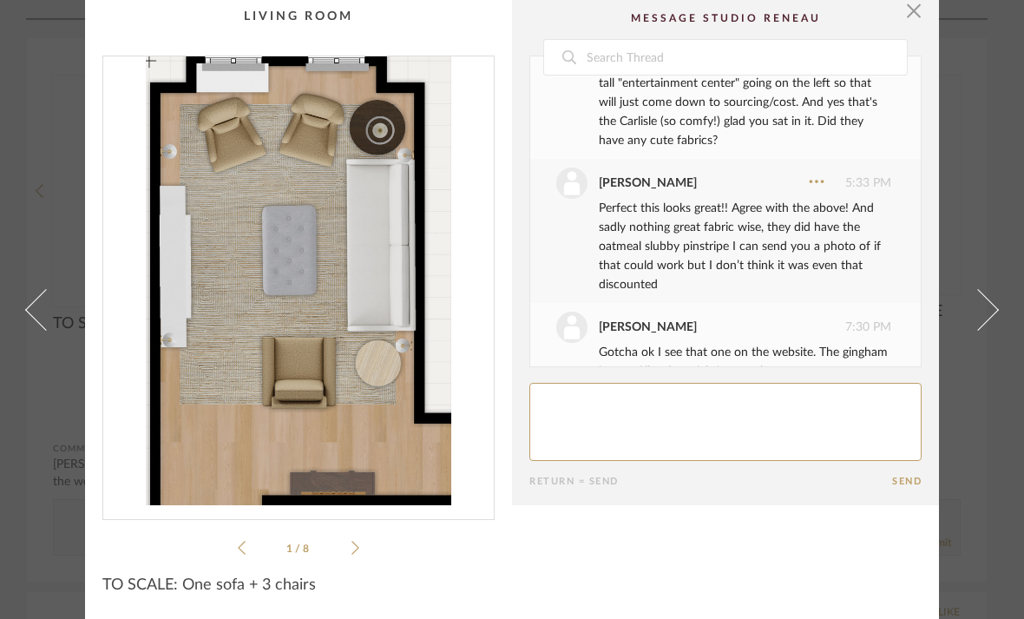
scroll to position [834, 0]
click at [357, 548] on icon at bounding box center [356, 548] width 8 height 16
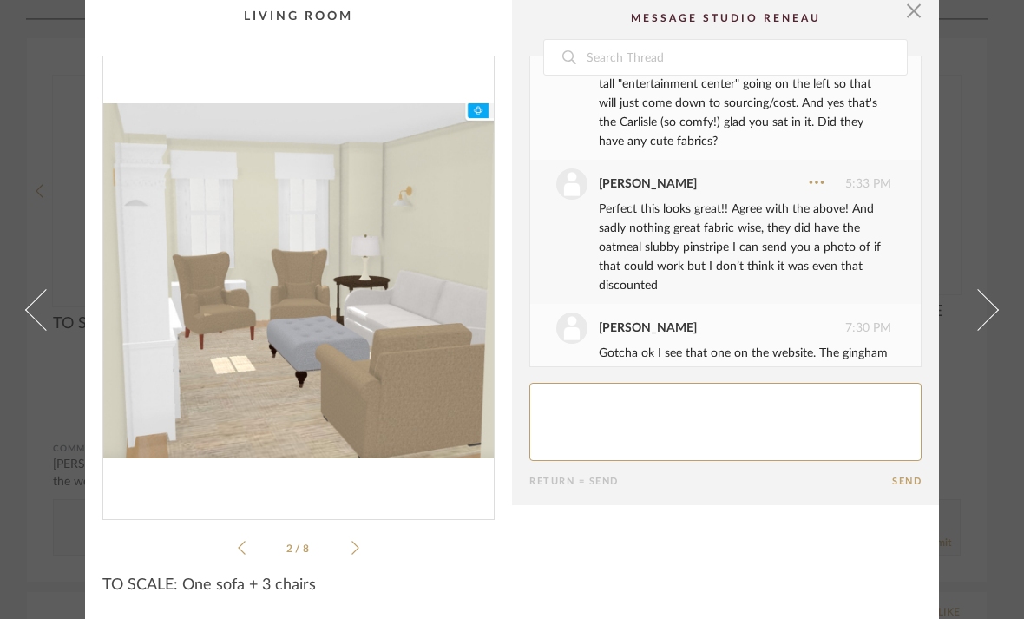
click at [370, 549] on div "2 / 8" at bounding box center [298, 307] width 392 height 503
click at [353, 556] on ul "2 / 8" at bounding box center [299, 547] width 122 height 21
click at [358, 550] on icon at bounding box center [356, 548] width 8 height 16
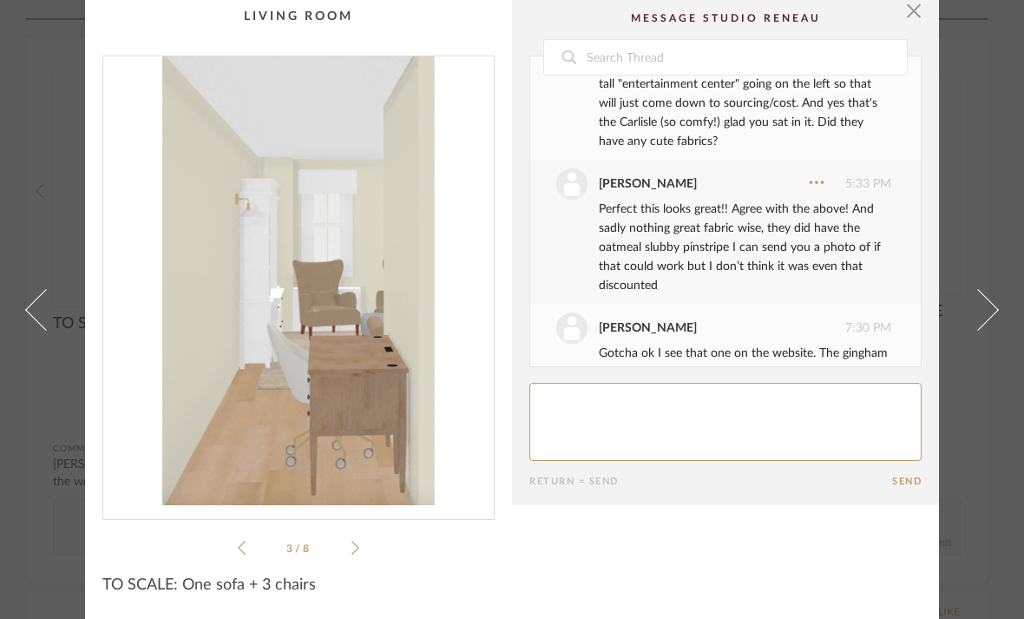
click at [243, 542] on icon at bounding box center [242, 548] width 8 height 16
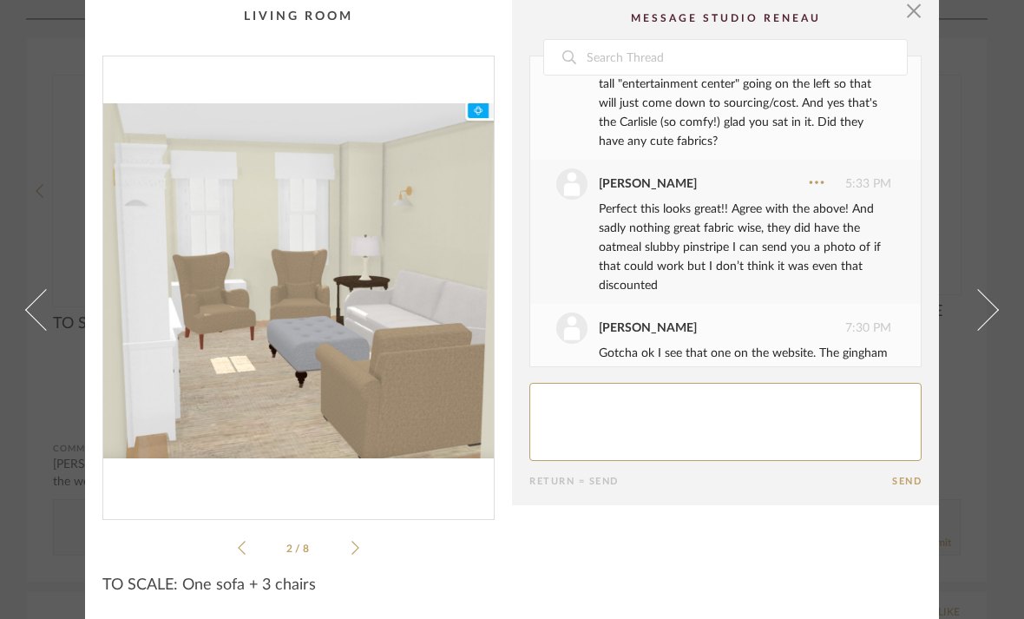
click at [243, 564] on cpp-summary-info "TO SCALE: One sofa + 3 chairs" at bounding box center [298, 579] width 427 height 43
click at [243, 551] on icon at bounding box center [242, 548] width 8 height 16
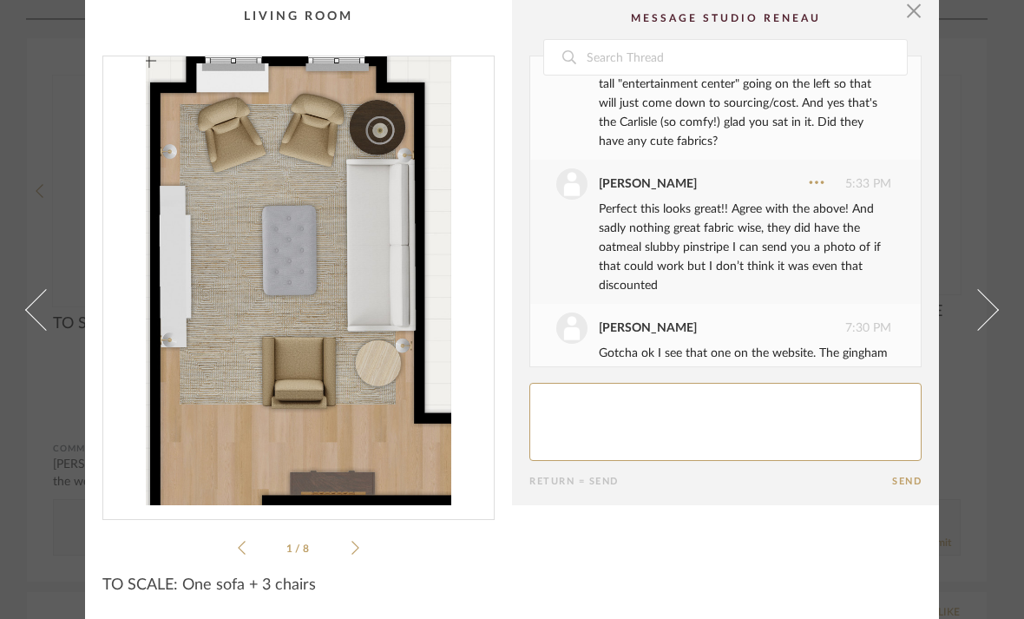
click at [352, 552] on icon at bounding box center [356, 548] width 8 height 16
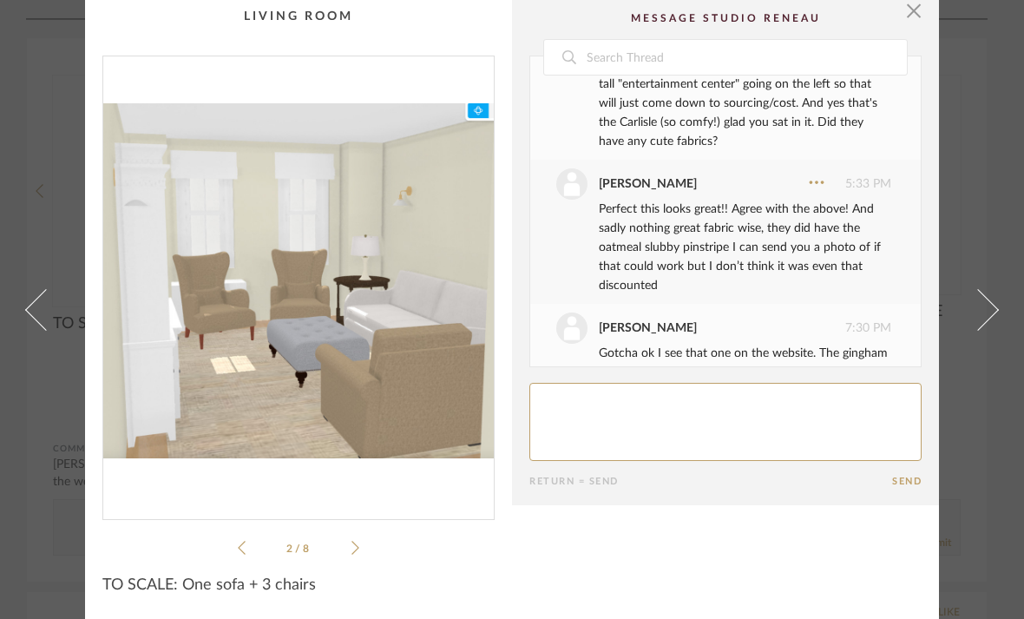
click at [358, 545] on icon at bounding box center [356, 548] width 8 height 16
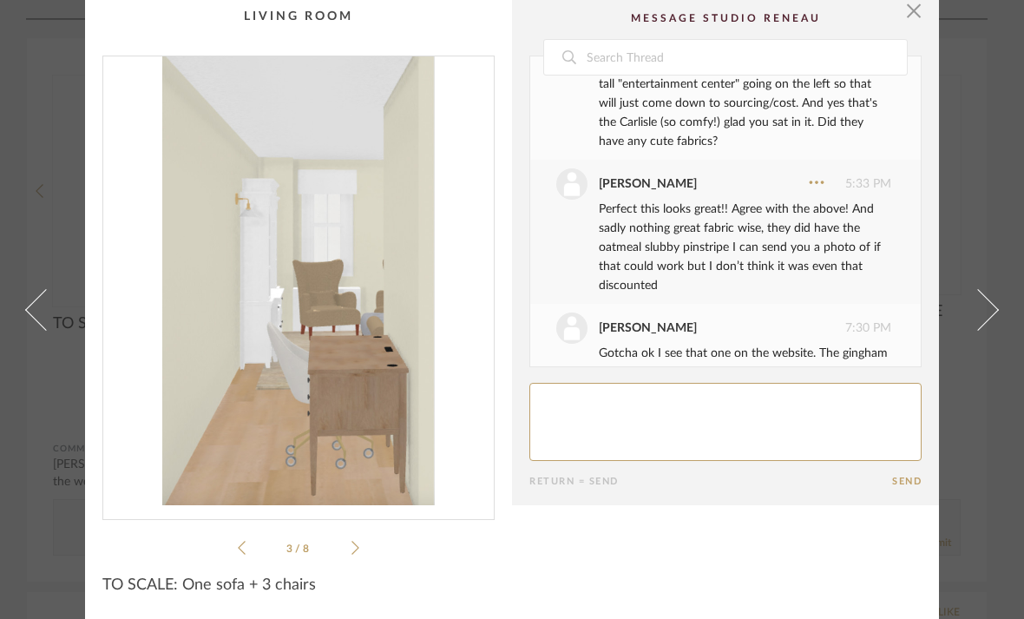
click at [355, 541] on icon at bounding box center [356, 548] width 8 height 16
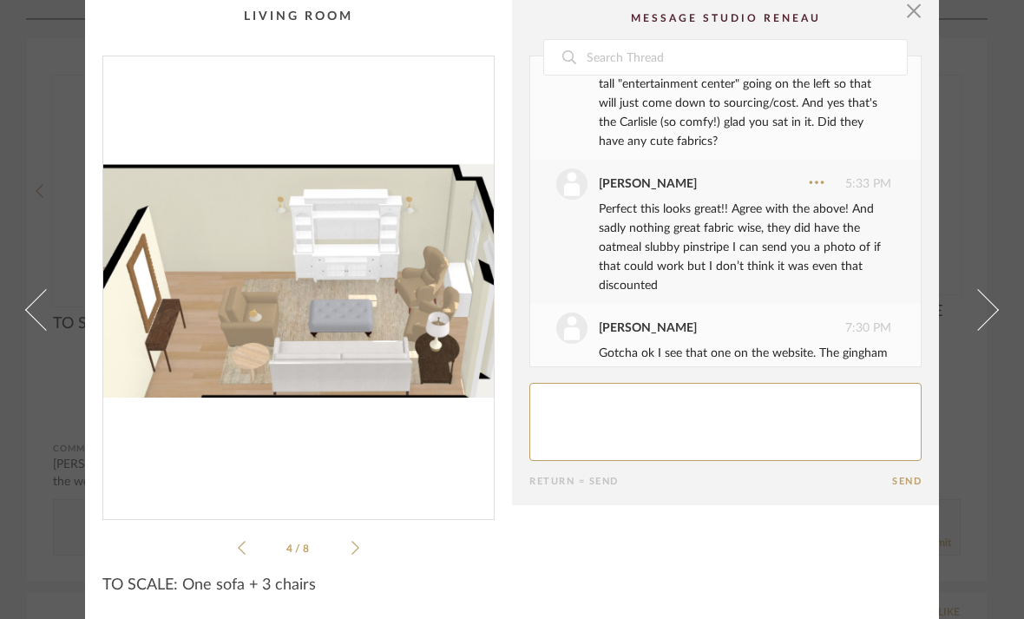
click at [370, 549] on div "4 / 8" at bounding box center [298, 307] width 392 height 503
click at [367, 544] on div "4 / 8" at bounding box center [298, 307] width 392 height 503
drag, startPoint x: 366, startPoint y: 540, endPoint x: 366, endPoint y: 553, distance: 13.0
click at [366, 563] on div "× 4 / 8 Date [DATE] [PERSON_NAME] 2:39 PM Hi [PERSON_NAME] I added this for you…" at bounding box center [512, 306] width 854 height 626
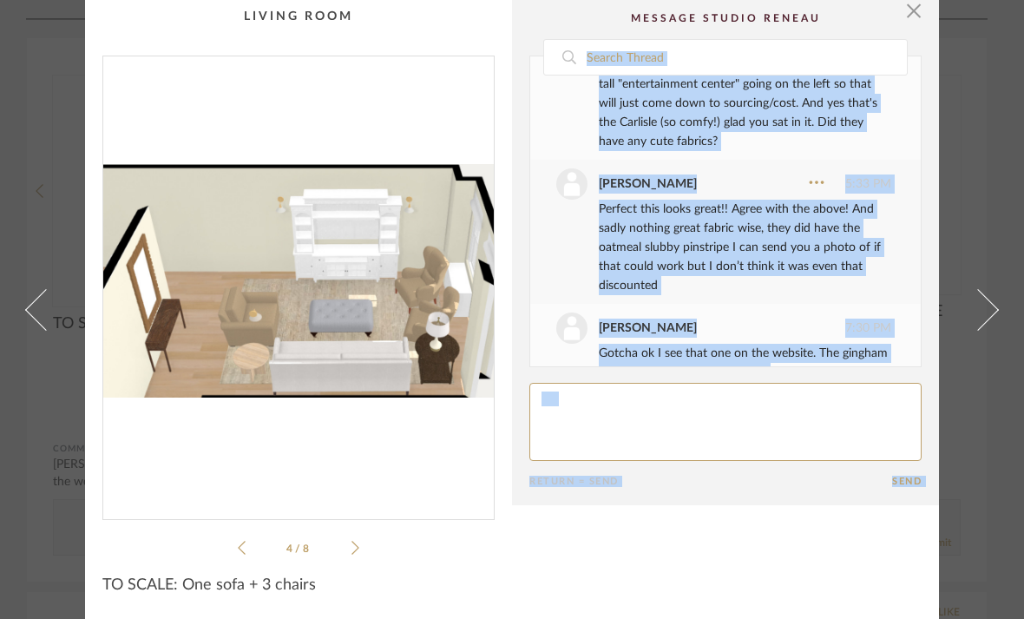
click at [802, 555] on div at bounding box center [725, 540] width 392 height 35
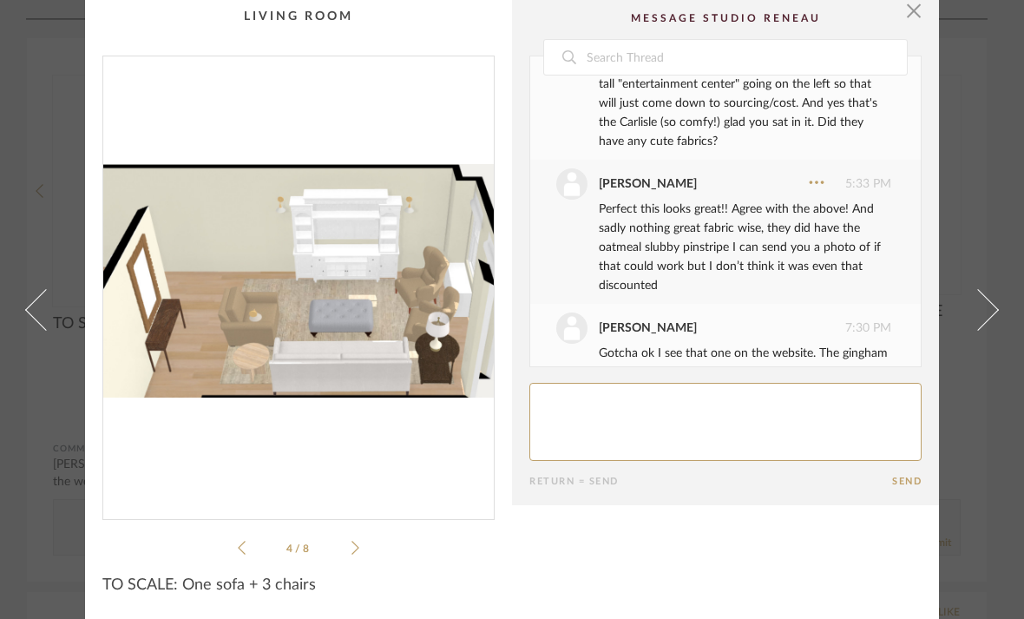
click at [360, 549] on div "4 / 8" at bounding box center [298, 307] width 392 height 503
click at [355, 551] on icon at bounding box center [356, 548] width 8 height 14
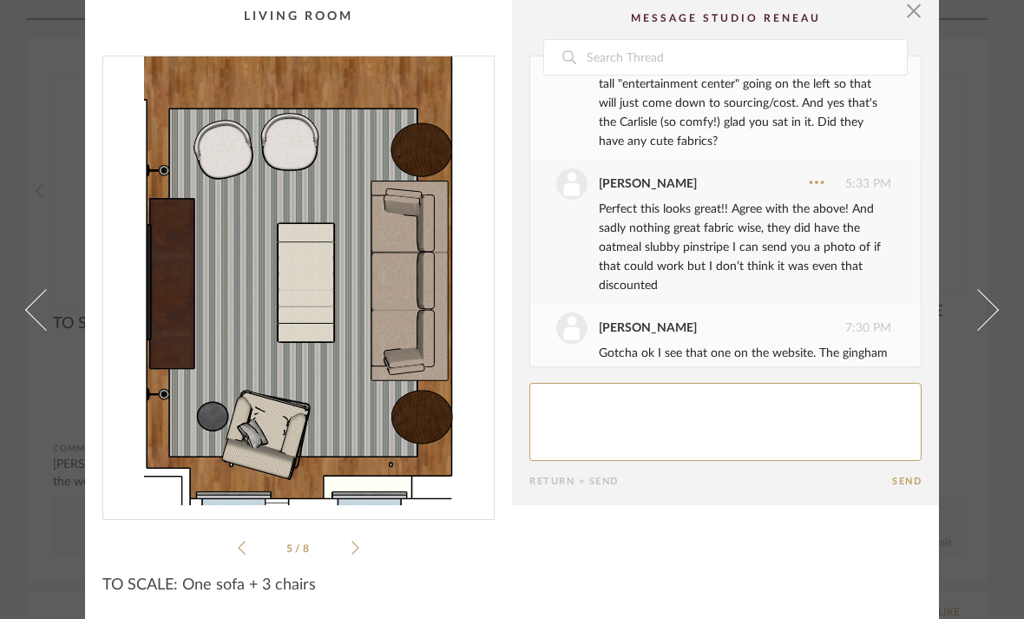
click at [244, 550] on icon at bounding box center [242, 548] width 8 height 16
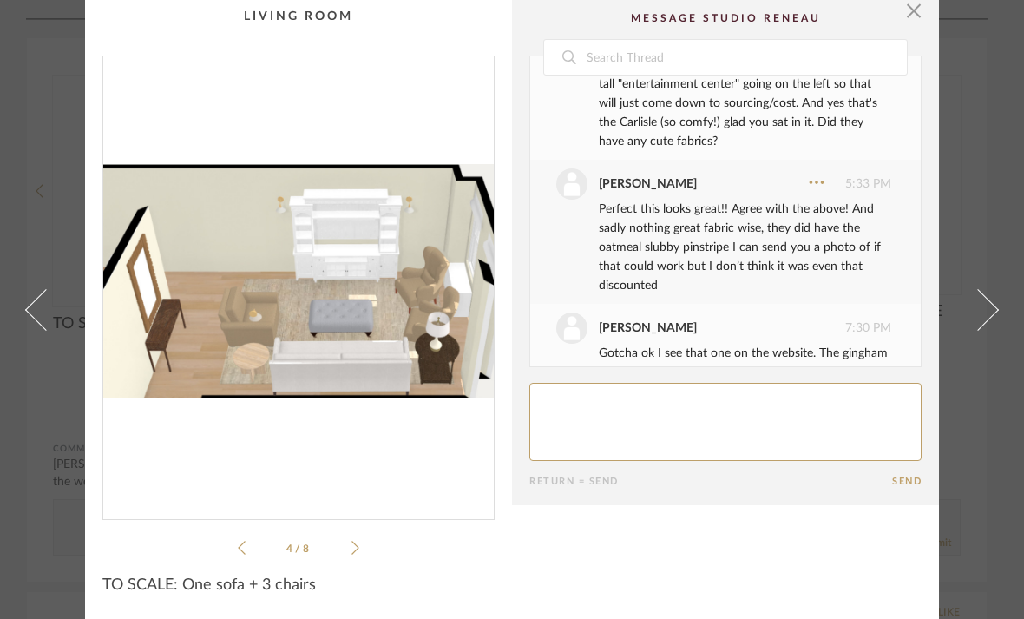
click at [997, 184] on link at bounding box center [988, 309] width 47 height 619
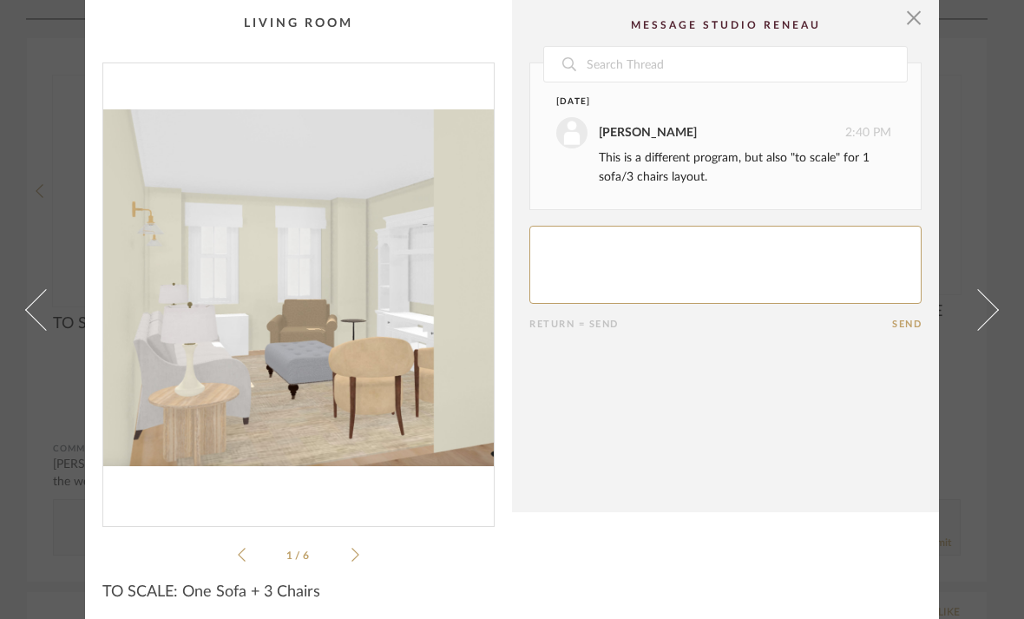
scroll to position [0, 0]
click at [932, 23] on cpp-summary-comments "Date [DATE] [PERSON_NAME] 2:40 PM This is a different program, but also "to sca…" at bounding box center [725, 256] width 427 height 512
click at [924, 20] on cpp-summary-comments "Date [DATE] [PERSON_NAME] 2:40 PM This is a different program, but also "to sca…" at bounding box center [725, 256] width 427 height 512
click at [916, 15] on span "button" at bounding box center [914, 17] width 35 height 35
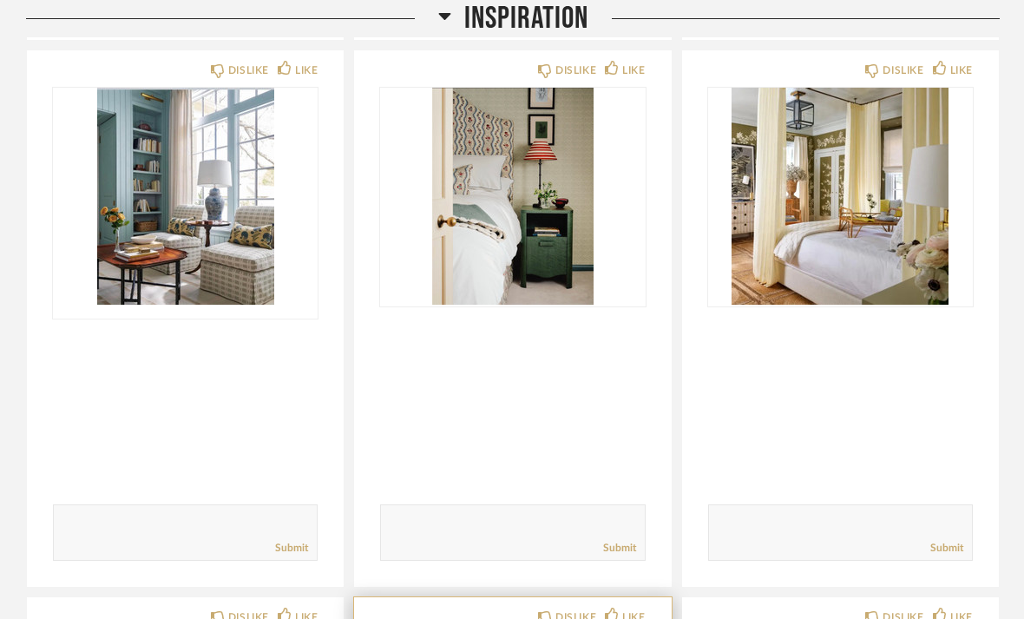
scroll to position [809, 0]
